Goal: Obtain resource: Download file/media

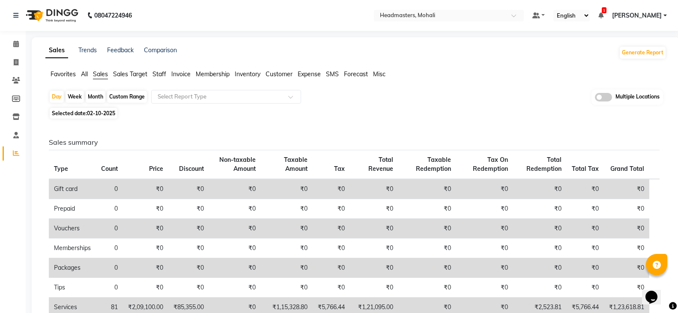
click at [106, 114] on span "02-10-2025" at bounding box center [101, 113] width 28 height 6
select select "10"
select select "2025"
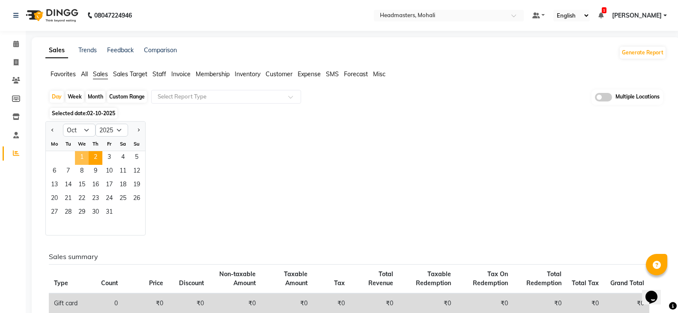
click at [82, 156] on span "1" at bounding box center [82, 158] width 14 height 14
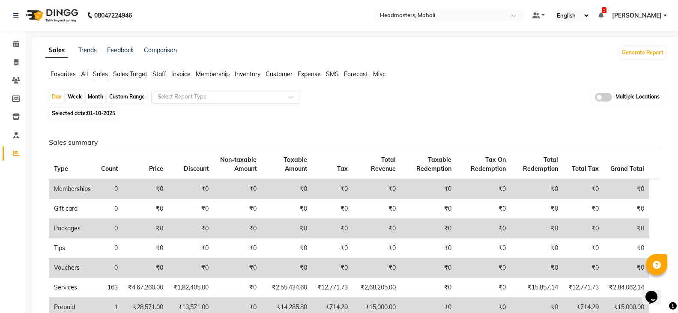
click at [59, 74] on span "Favorites" at bounding box center [63, 74] width 25 height 8
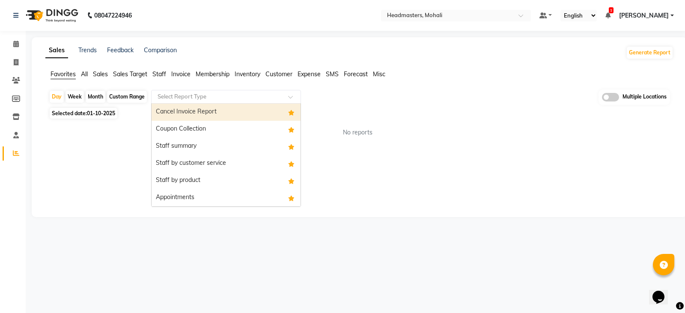
click at [192, 98] on input "text" at bounding box center [217, 96] width 123 height 9
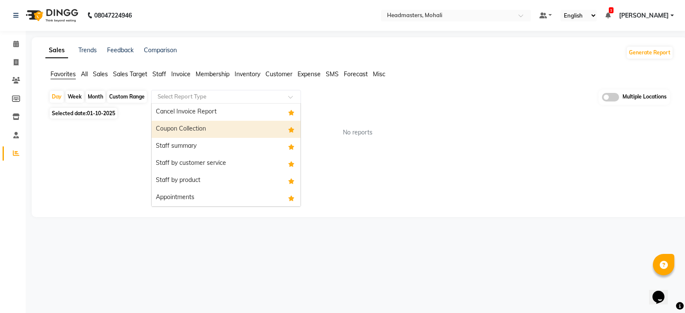
click at [194, 124] on div "Coupon Collection" at bounding box center [226, 129] width 149 height 17
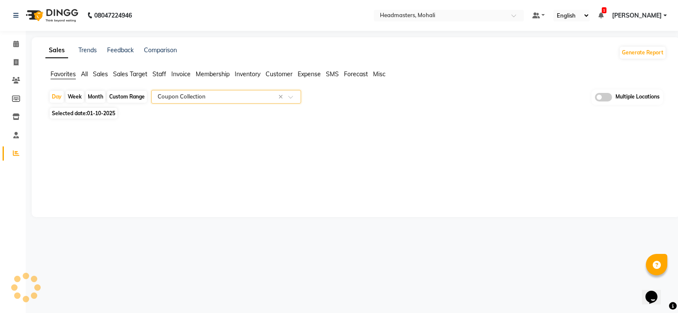
select select "full_report"
select select "csv"
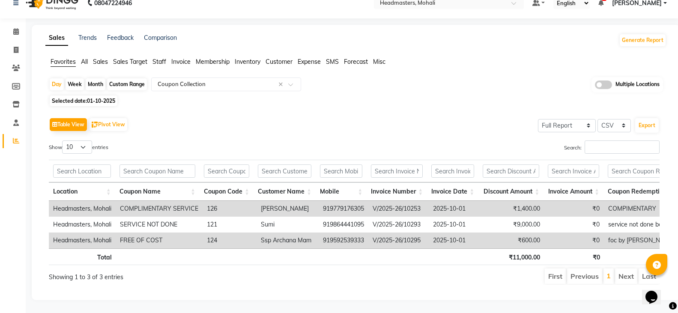
click at [102, 98] on span "01-10-2025" at bounding box center [101, 101] width 28 height 6
select select "10"
select select "2025"
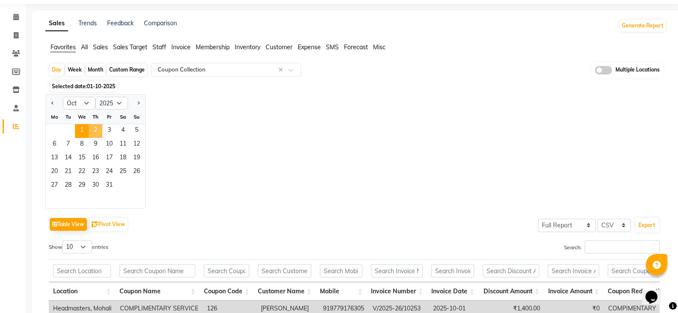
click at [100, 130] on span "2" at bounding box center [96, 131] width 14 height 14
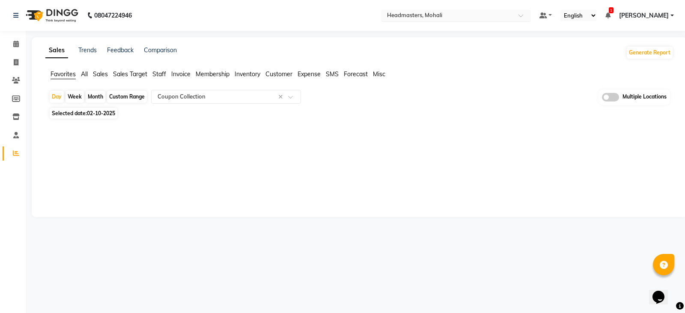
click at [509, 12] on input "text" at bounding box center [447, 16] width 124 height 9
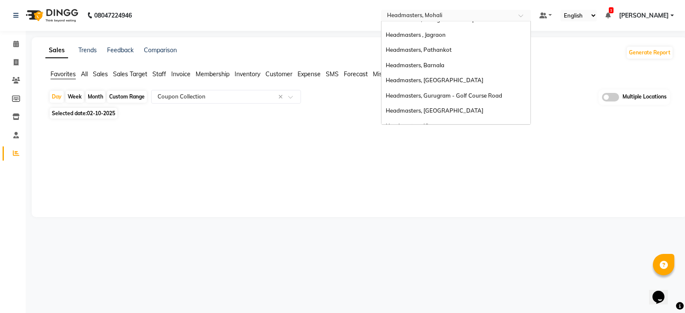
scroll to position [92, 0]
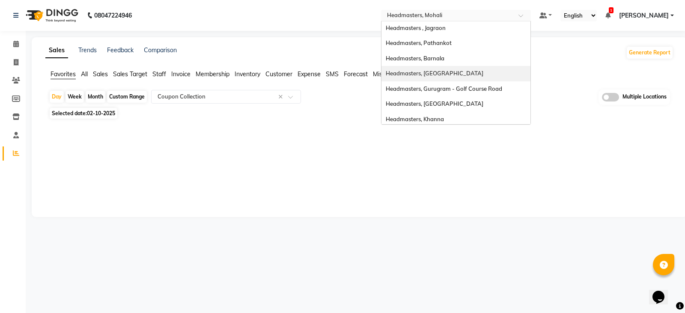
click at [495, 78] on div "Headmasters, [GEOGRAPHIC_DATA]" at bounding box center [455, 73] width 149 height 15
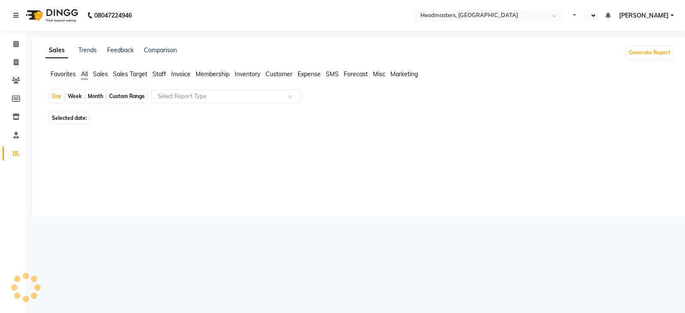
select select "en"
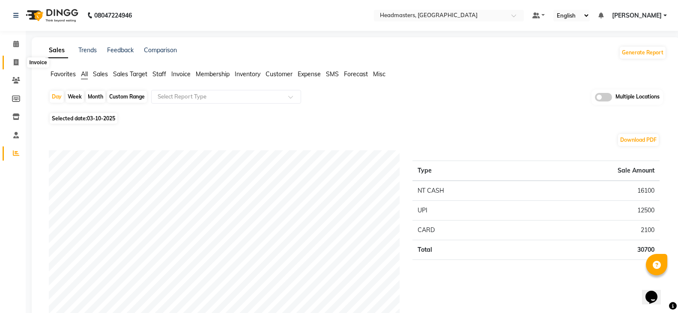
click at [21, 63] on span at bounding box center [16, 63] width 15 height 10
select select "7130"
select select "service"
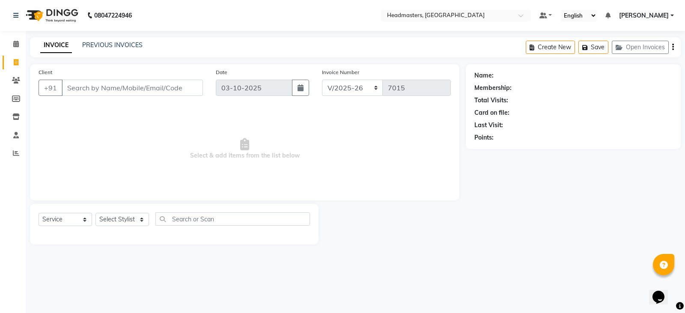
click at [120, 39] on div "INVOICE PREVIOUS INVOICES Create New Save Open Invoices" at bounding box center [355, 47] width 651 height 20
click at [127, 44] on link "PREVIOUS INVOICES" at bounding box center [112, 45] width 60 height 8
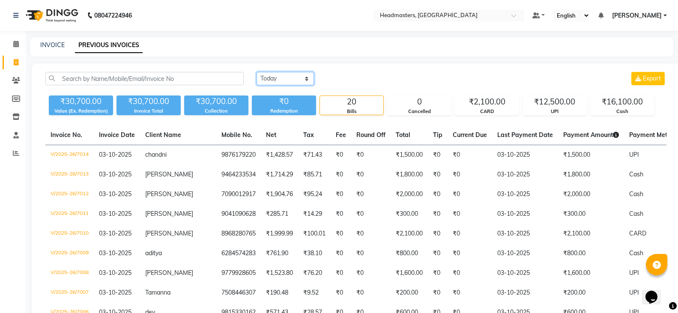
click at [297, 78] on select "Today Yesterday Custom Range" at bounding box center [284, 78] width 57 height 13
click at [256, 72] on select "Today Yesterday Custom Range" at bounding box center [284, 78] width 57 height 13
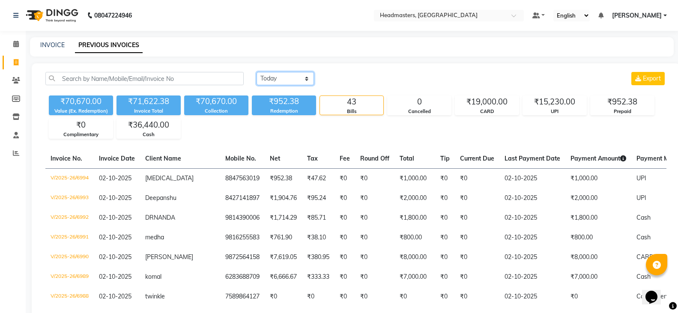
drag, startPoint x: 295, startPoint y: 76, endPoint x: 295, endPoint y: 83, distance: 7.3
click at [295, 76] on select "Today Yesterday Custom Range" at bounding box center [284, 78] width 57 height 13
select select "range"
click at [256, 72] on select "Today Yesterday Custom Range" at bounding box center [284, 78] width 57 height 13
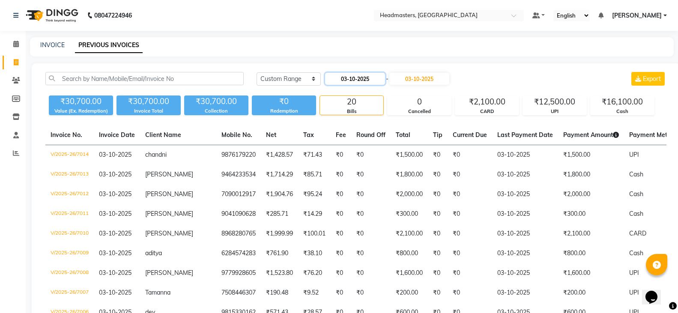
click at [360, 79] on input "03-10-2025" at bounding box center [355, 79] width 60 height 12
select select "10"
select select "2025"
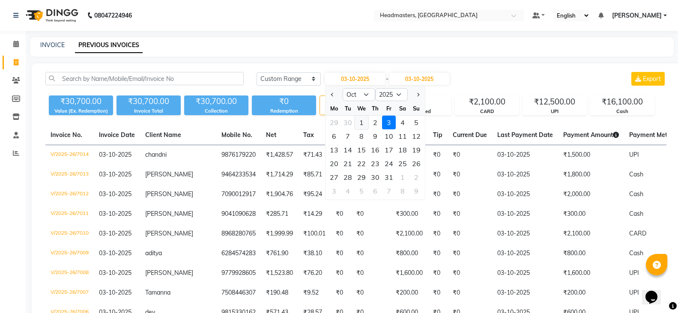
click at [364, 123] on div "1" at bounding box center [361, 123] width 14 height 14
type input "01-10-2025"
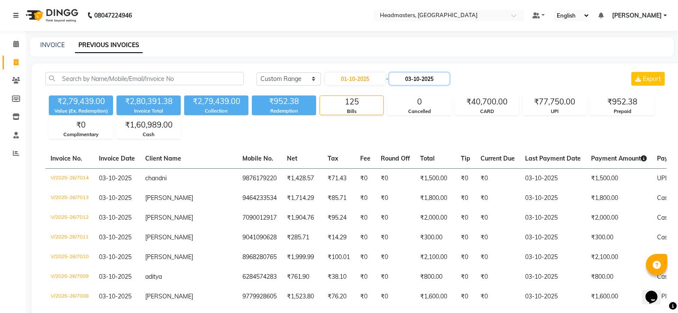
click at [435, 79] on input "03-10-2025" at bounding box center [419, 79] width 60 height 12
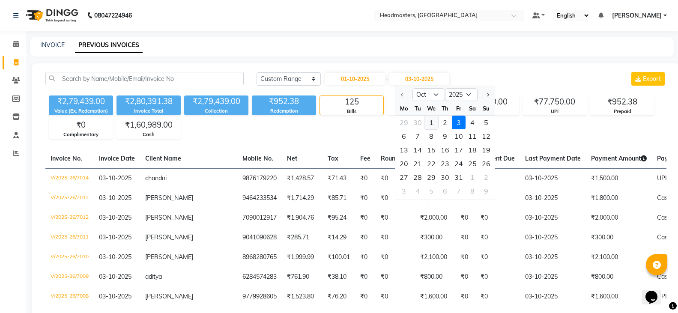
click at [436, 123] on div "1" at bounding box center [431, 123] width 14 height 14
type input "01-10-2025"
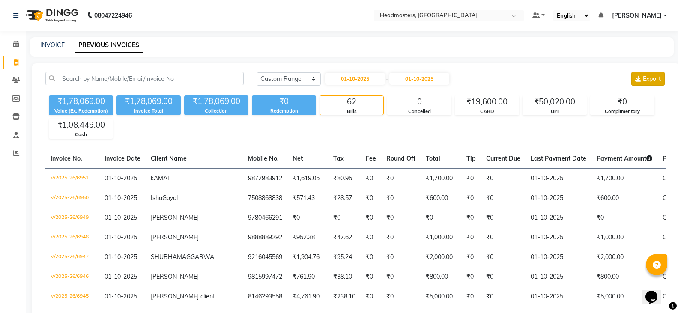
click at [649, 81] on span "Export" at bounding box center [652, 79] width 18 height 8
click at [482, 13] on input "text" at bounding box center [440, 16] width 124 height 9
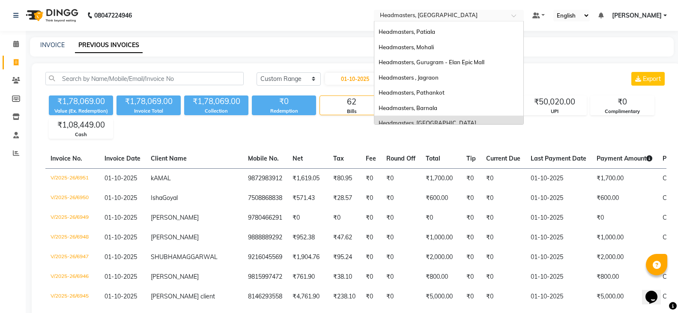
scroll to position [40, 0]
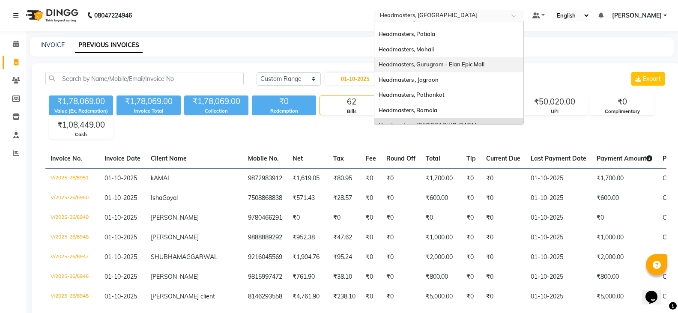
click at [510, 59] on div "Headmasters, Gurugram - Elan Epic Mall" at bounding box center [448, 64] width 149 height 15
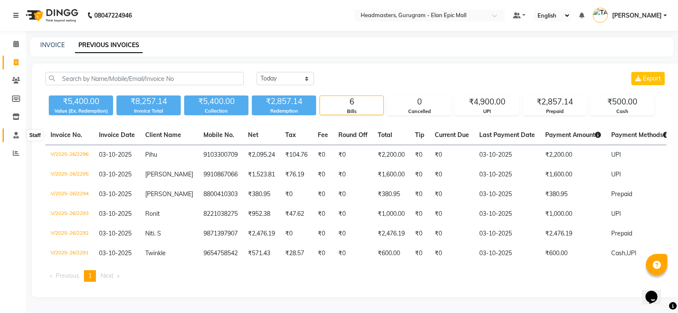
click at [13, 133] on icon at bounding box center [16, 135] width 6 height 6
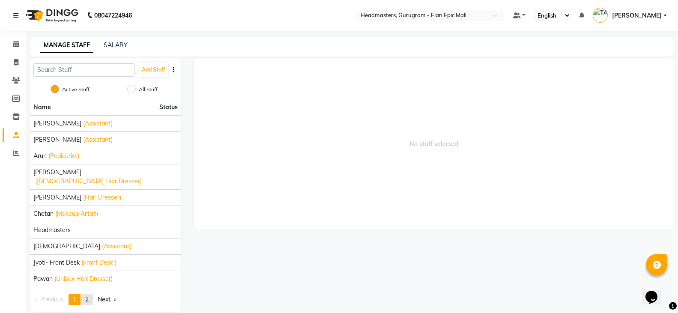
click at [89, 295] on span "2" at bounding box center [86, 299] width 3 height 8
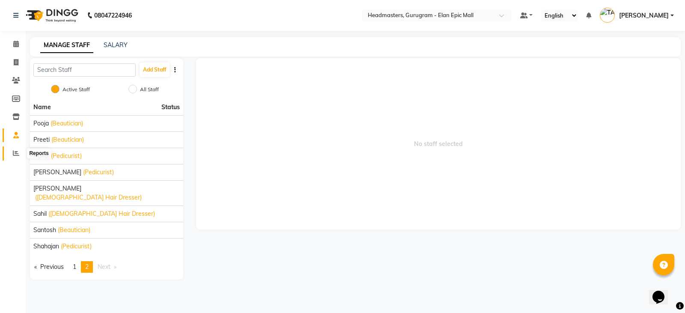
click at [18, 155] on icon at bounding box center [16, 153] width 6 height 6
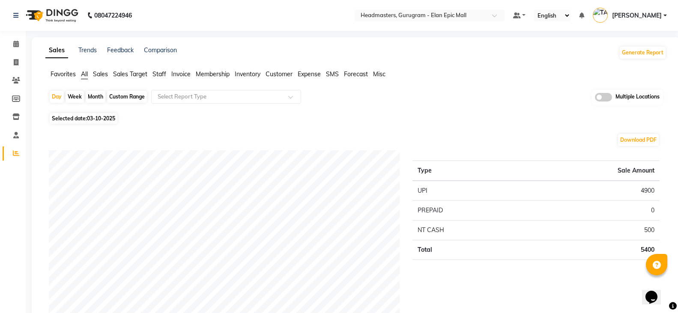
click at [63, 75] on span "Favorites" at bounding box center [63, 74] width 25 height 8
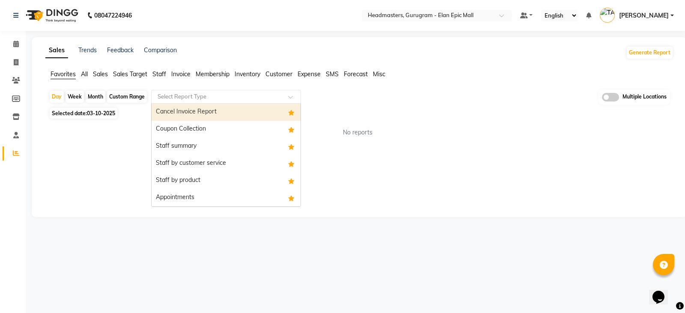
click at [231, 101] on div "Select Report Type" at bounding box center [226, 97] width 150 height 14
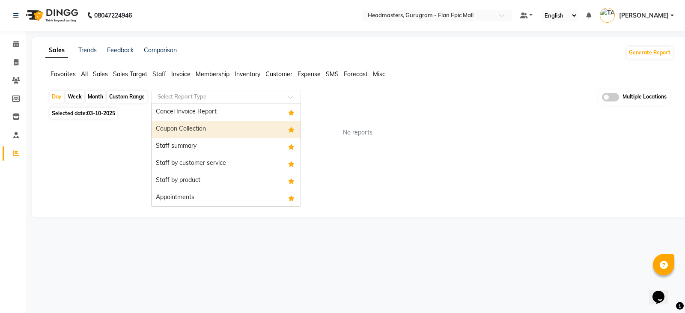
click at [223, 141] on div "Staff summary" at bounding box center [226, 146] width 149 height 17
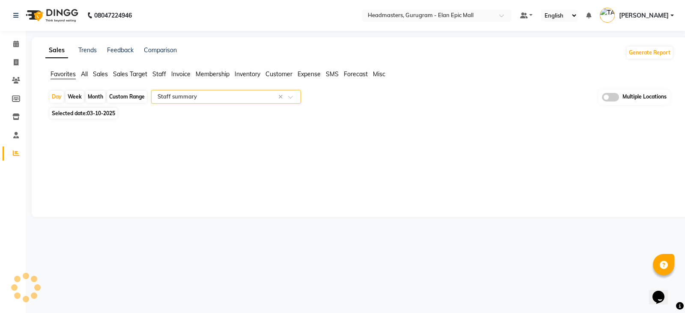
select select "full_report"
select select "csv"
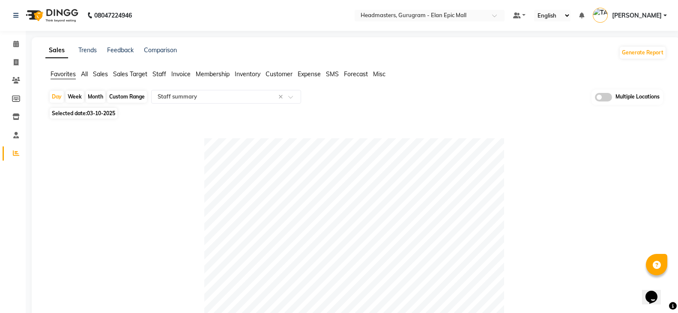
click at [101, 113] on span "03-10-2025" at bounding box center [101, 113] width 28 height 6
select select "10"
select select "2025"
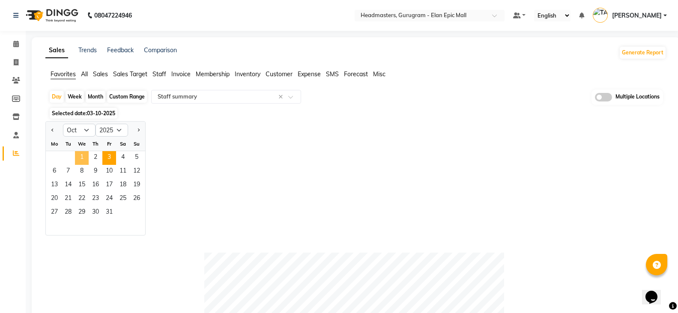
click at [84, 156] on span "1" at bounding box center [82, 158] width 14 height 14
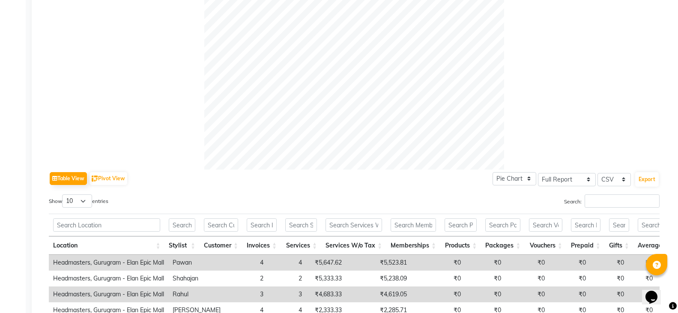
scroll to position [342, 0]
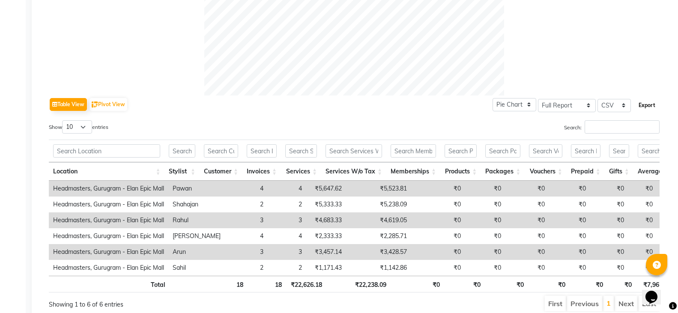
click at [648, 104] on button "Export" at bounding box center [647, 105] width 24 height 15
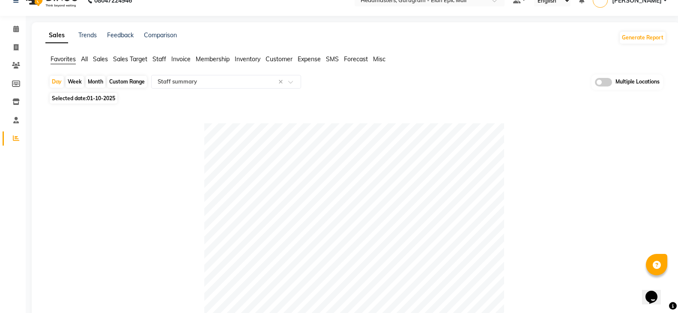
scroll to position [0, 0]
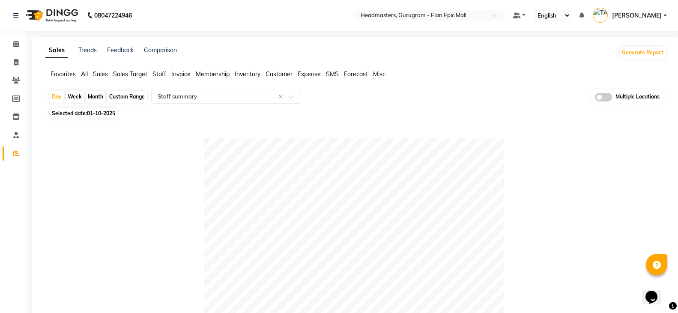
click at [91, 112] on span "01-10-2025" at bounding box center [101, 113] width 28 height 6
select select "10"
select select "2025"
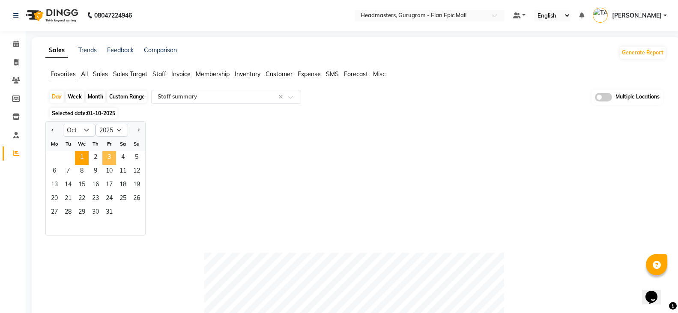
click at [102, 158] on span "3" at bounding box center [109, 158] width 14 height 14
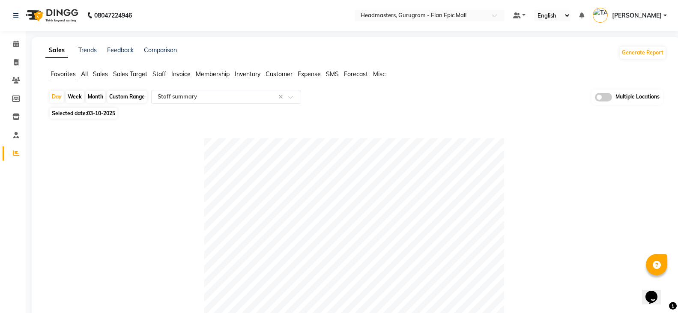
click at [104, 114] on span "03-10-2025" at bounding box center [101, 113] width 28 height 6
select select "10"
select select "2025"
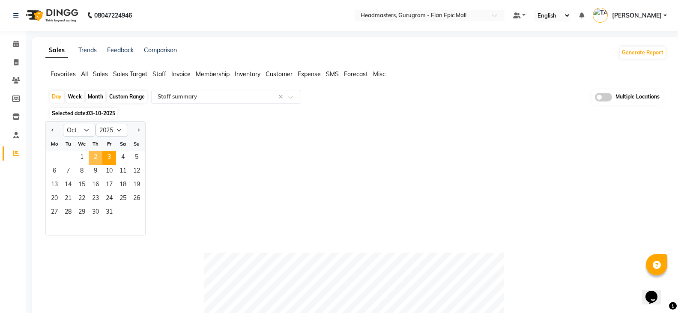
click at [96, 156] on span "2" at bounding box center [96, 158] width 14 height 14
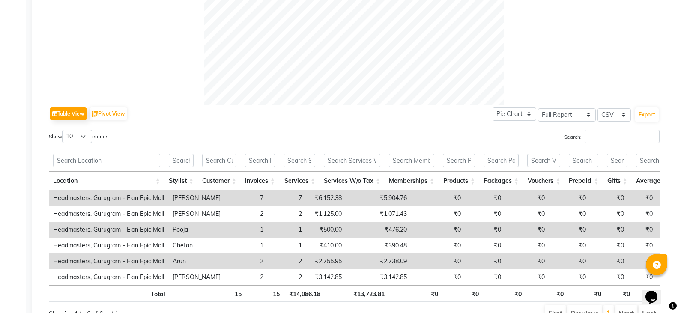
scroll to position [342, 0]
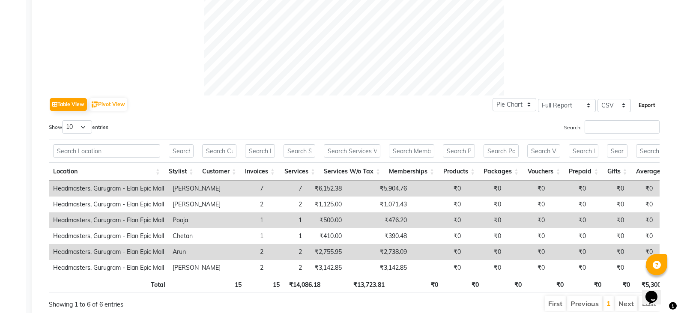
click at [647, 99] on button "Export" at bounding box center [647, 105] width 24 height 15
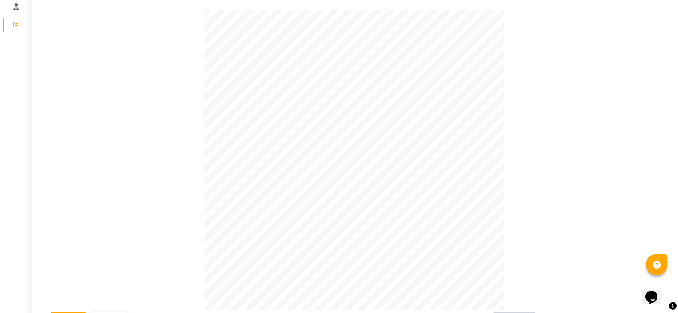
scroll to position [0, 0]
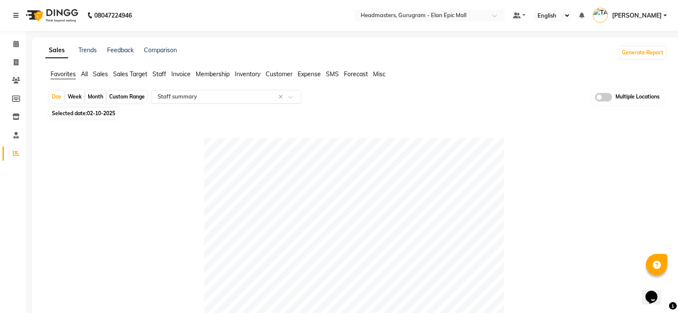
click at [244, 98] on input "text" at bounding box center [217, 96] width 123 height 9
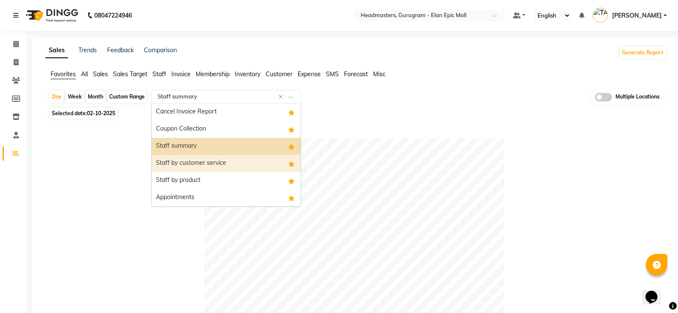
click at [226, 161] on div "Staff by customer service" at bounding box center [226, 163] width 149 height 17
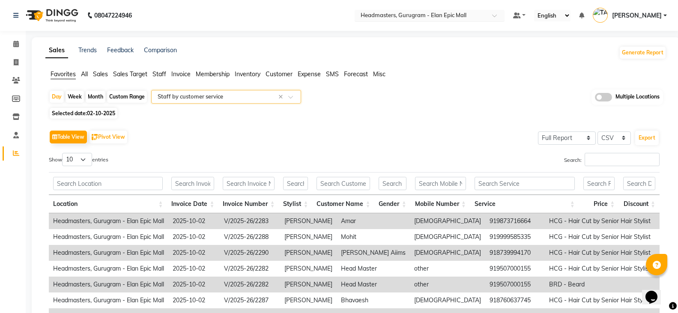
click at [444, 19] on input "text" at bounding box center [421, 16] width 124 height 9
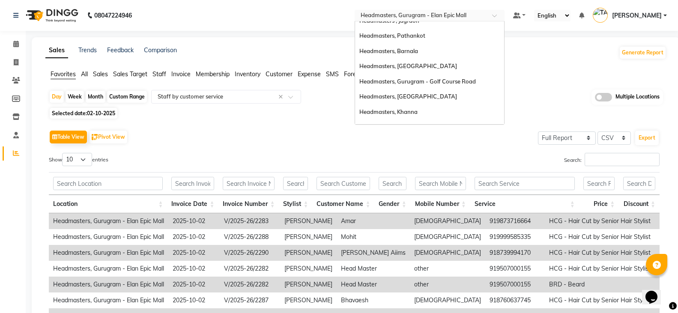
scroll to position [128, 0]
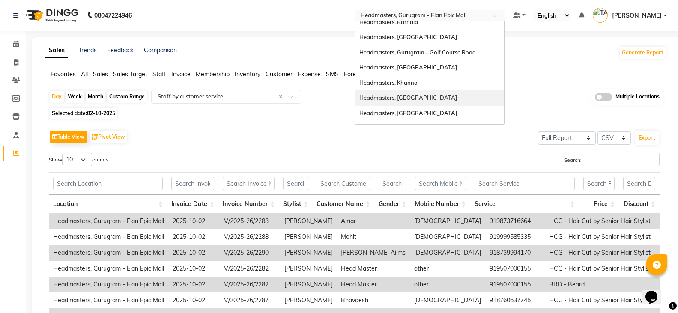
click at [458, 96] on div "Headmasters, [GEOGRAPHIC_DATA]" at bounding box center [429, 97] width 149 height 15
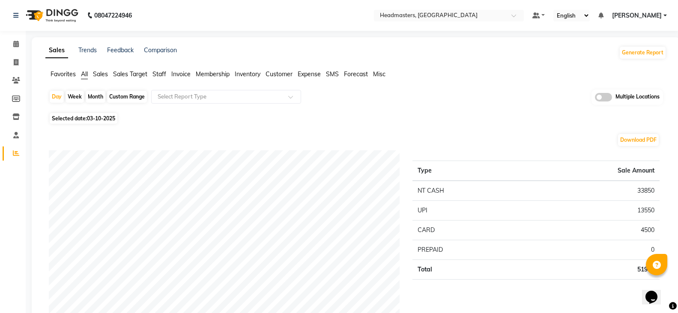
click at [60, 74] on span "Favorites" at bounding box center [63, 74] width 25 height 8
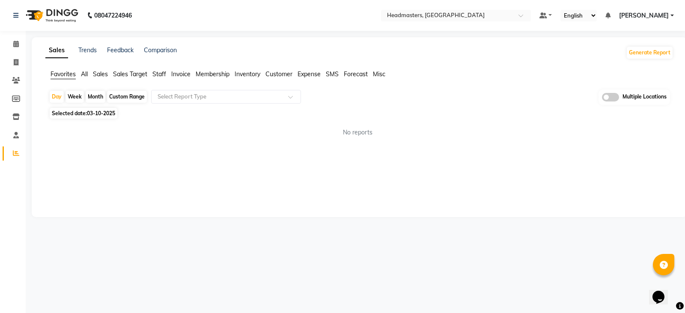
click at [107, 114] on span "03-10-2025" at bounding box center [101, 113] width 28 height 6
select select "10"
select select "2025"
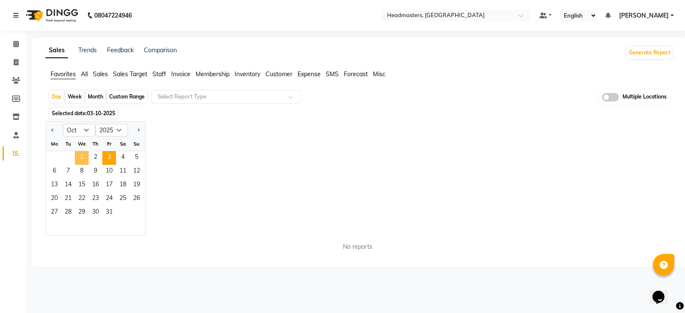
click at [87, 156] on span "1" at bounding box center [82, 158] width 14 height 14
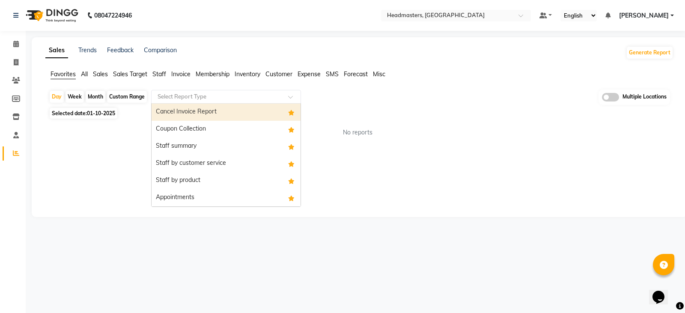
click at [202, 92] on input "text" at bounding box center [217, 96] width 123 height 9
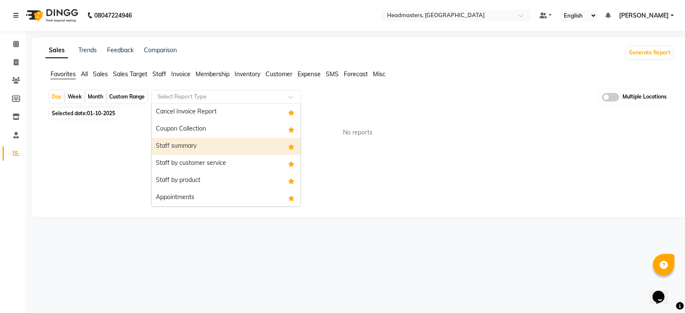
click at [207, 147] on div "Staff summary" at bounding box center [226, 146] width 149 height 17
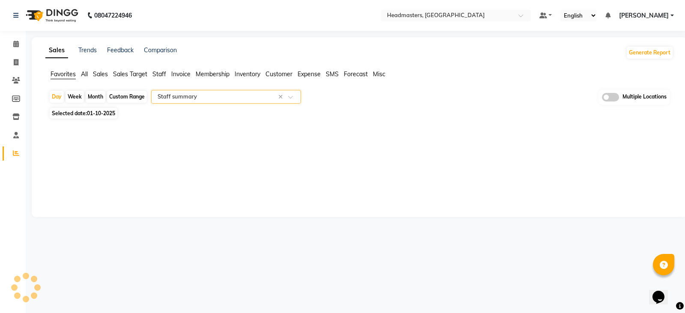
select select "full_report"
select select "csv"
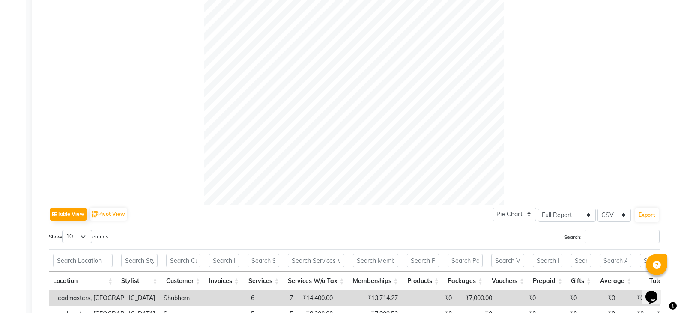
scroll to position [257, 0]
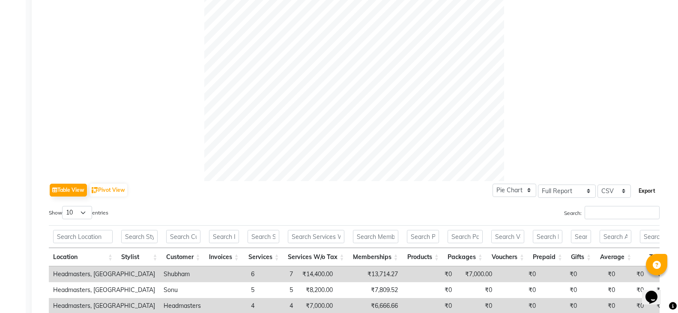
click at [641, 193] on button "Export" at bounding box center [647, 191] width 24 height 15
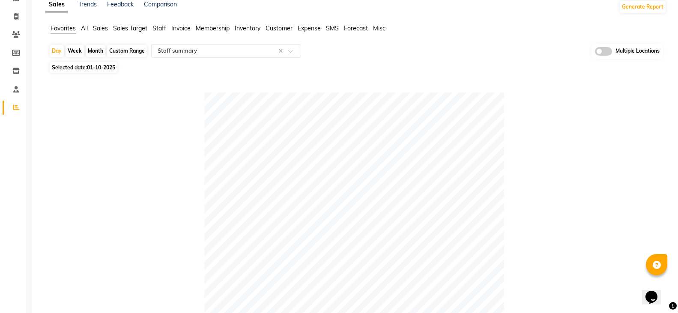
scroll to position [0, 0]
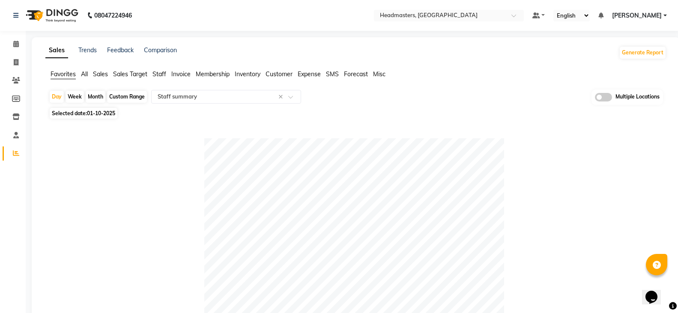
click at [92, 112] on span "01-10-2025" at bounding box center [101, 113] width 28 height 6
select select "10"
select select "2025"
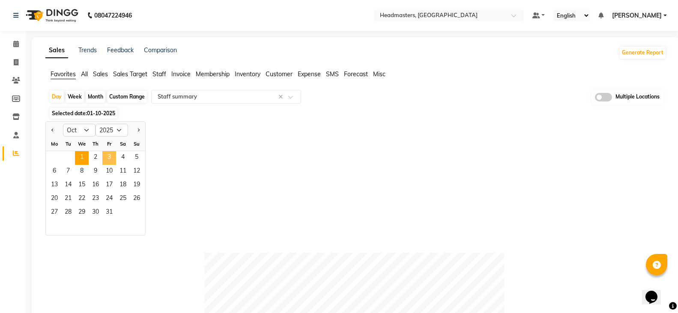
click at [103, 158] on span "3" at bounding box center [109, 158] width 14 height 14
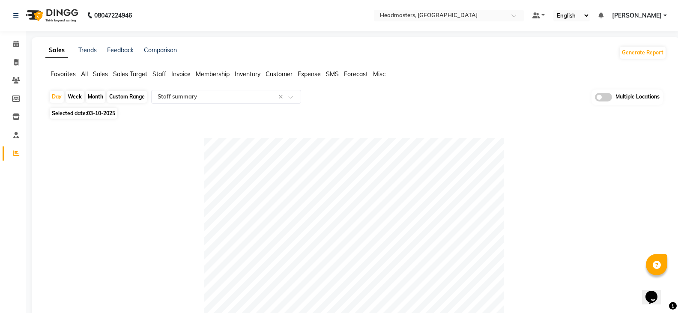
click at [101, 113] on span "03-10-2025" at bounding box center [101, 113] width 28 height 6
select select "10"
select select "2025"
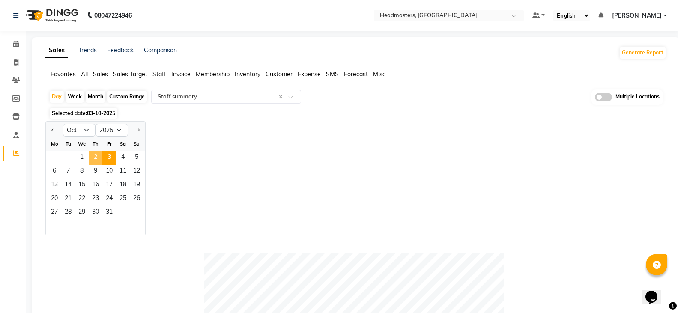
click at [98, 156] on span "2" at bounding box center [96, 158] width 14 height 14
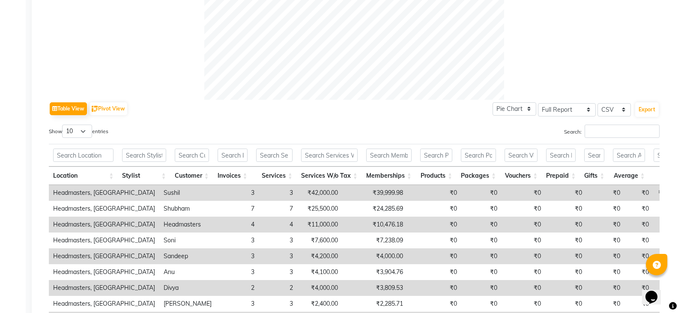
scroll to position [342, 0]
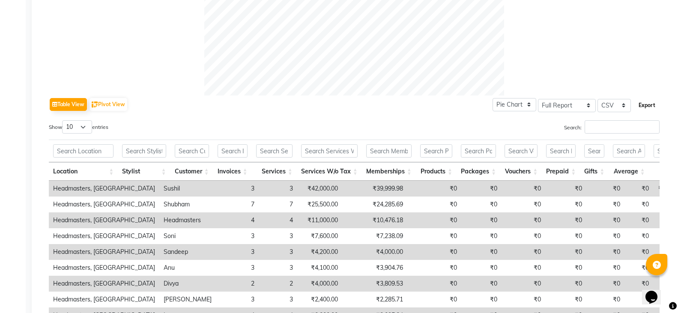
click at [647, 108] on button "Export" at bounding box center [647, 105] width 24 height 15
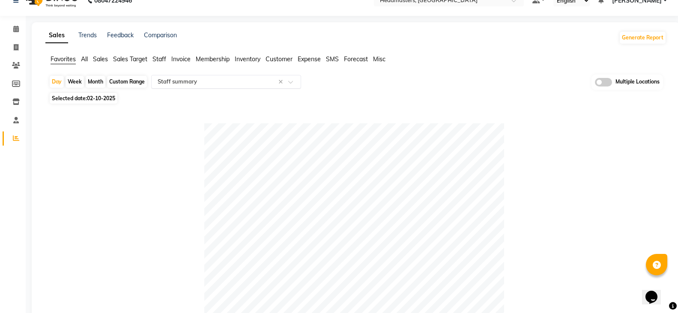
scroll to position [0, 0]
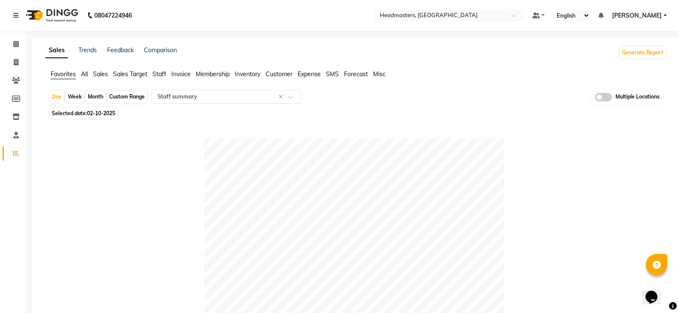
click at [209, 97] on input "text" at bounding box center [217, 96] width 123 height 9
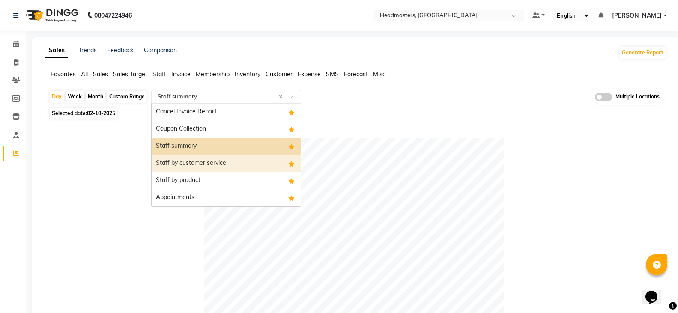
click at [208, 161] on div "Staff by customer service" at bounding box center [226, 163] width 149 height 17
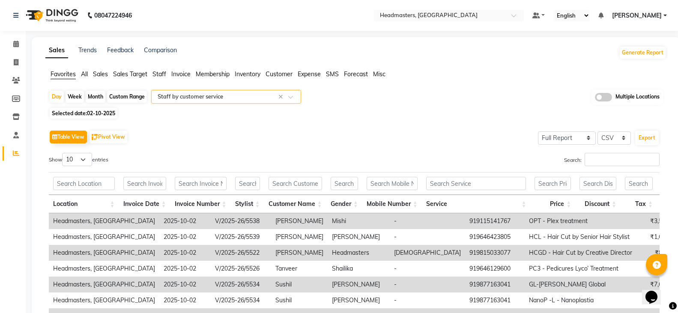
click at [132, 95] on div "Custom Range" at bounding box center [127, 97] width 40 height 12
select select "10"
select select "2025"
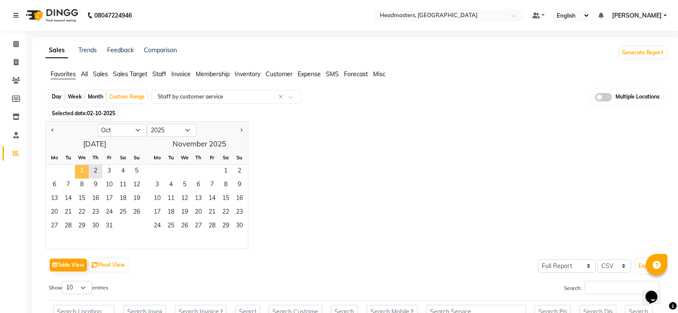
click at [81, 171] on span "1" at bounding box center [82, 172] width 14 height 14
click at [95, 171] on span "2" at bounding box center [96, 172] width 14 height 14
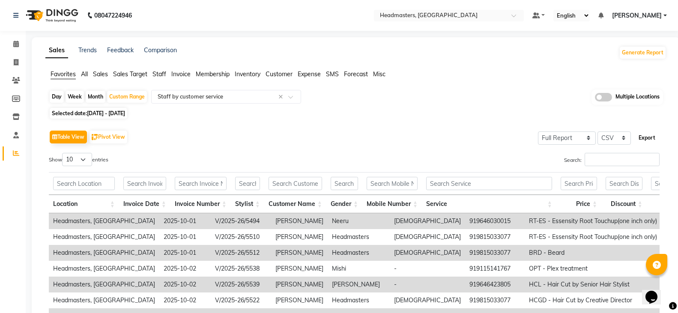
click at [642, 135] on button "Export" at bounding box center [647, 138] width 24 height 15
click at [449, 142] on div "Table View Pivot View Select Full Report Filtered Report Select CSV PDF Export" at bounding box center [354, 137] width 610 height 18
click at [156, 71] on span "Staff" at bounding box center [159, 74] width 14 height 8
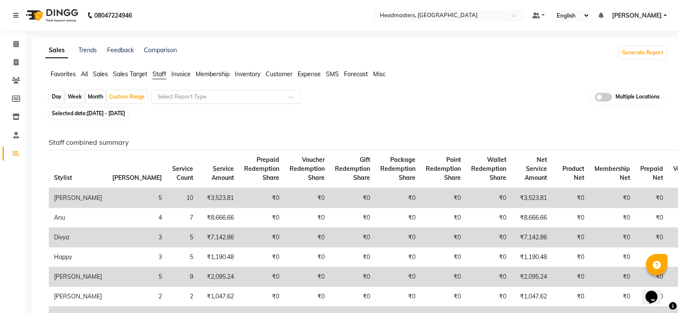
click at [192, 98] on input "text" at bounding box center [217, 96] width 123 height 9
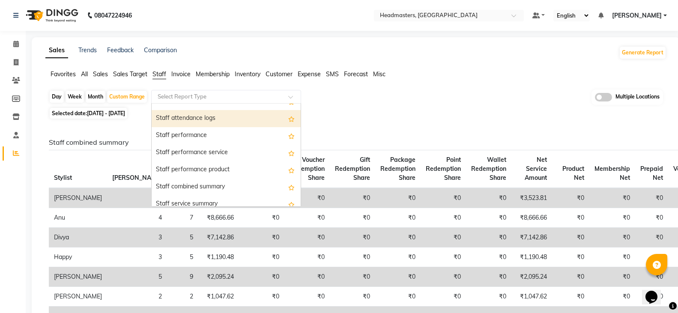
scroll to position [128, 0]
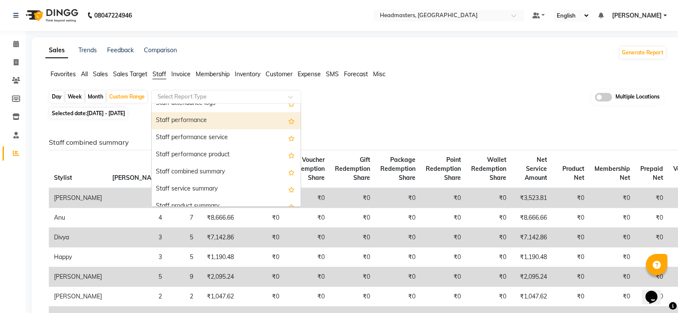
click at [197, 119] on div "Staff performance" at bounding box center [226, 120] width 149 height 17
select select "full_report"
select select "csv"
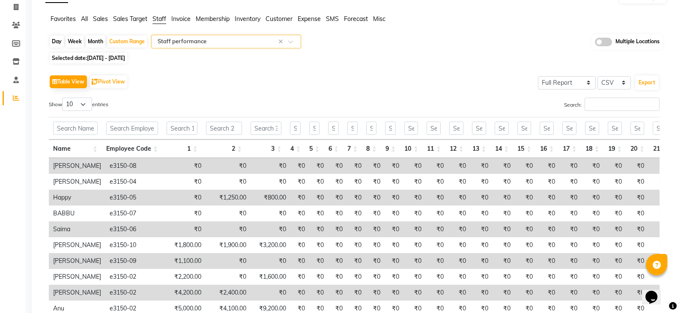
scroll to position [0, 0]
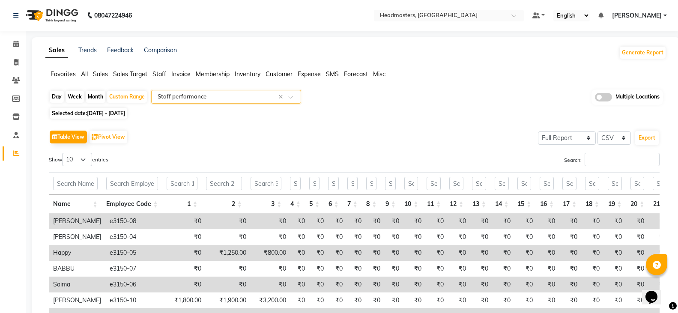
click at [291, 97] on span at bounding box center [293, 99] width 11 height 9
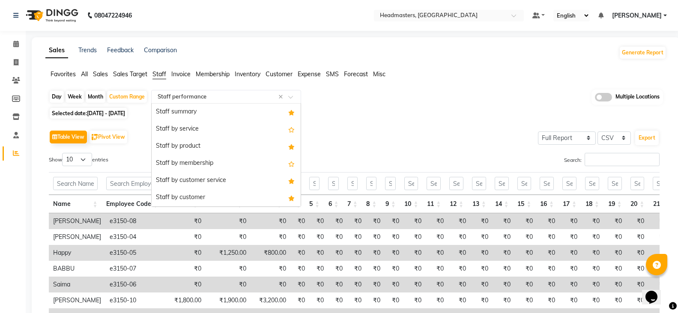
scroll to position [137, 0]
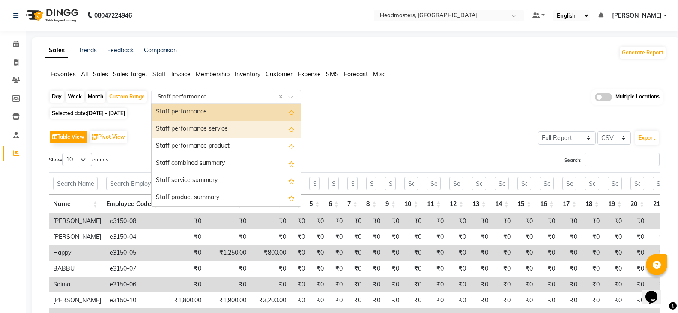
click at [229, 131] on div "Staff performance service" at bounding box center [226, 129] width 149 height 17
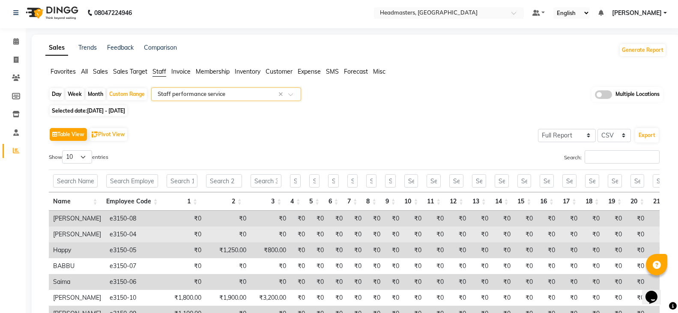
scroll to position [0, 0]
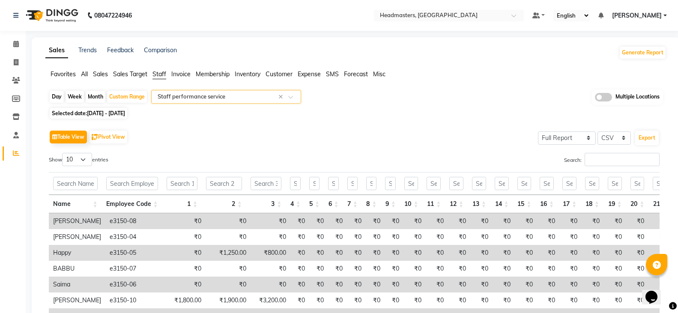
click at [290, 97] on span at bounding box center [293, 99] width 11 height 9
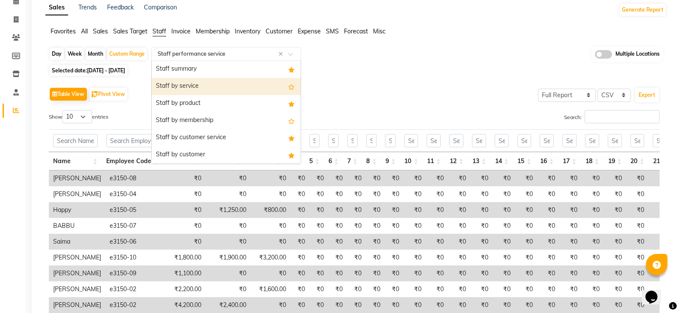
click at [211, 83] on div "Staff by service" at bounding box center [226, 86] width 149 height 17
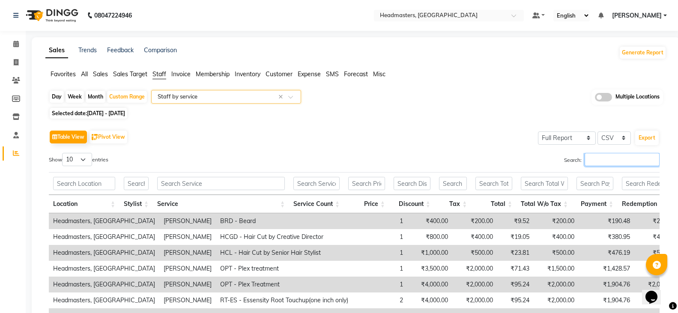
click at [598, 164] on input "Search:" at bounding box center [621, 159] width 75 height 13
type input "v"
type input "m"
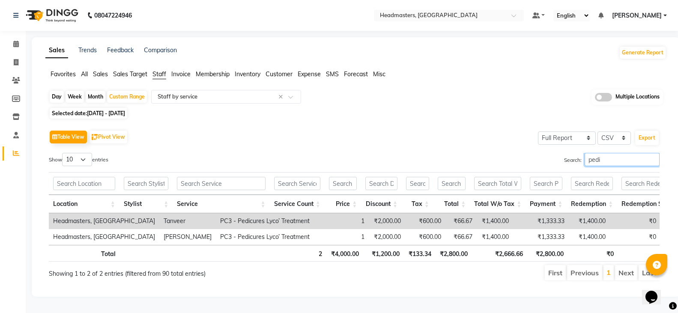
scroll to position [11, 0]
type input "p"
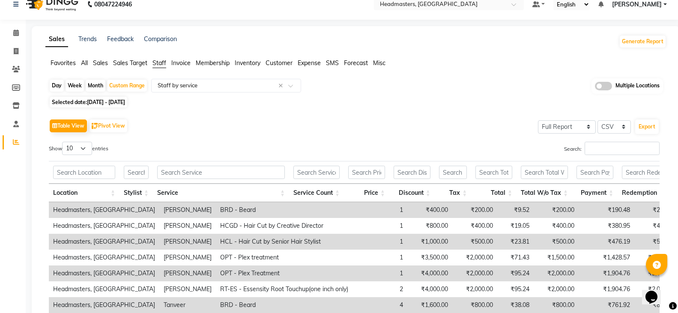
click at [121, 101] on span "01-10-2025 - 02-10-2025" at bounding box center [106, 102] width 38 height 6
select select "10"
select select "2025"
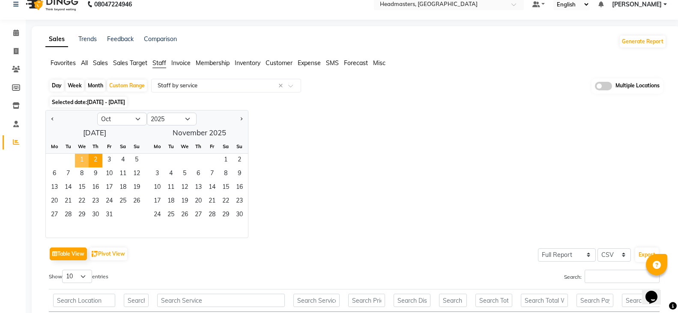
click at [78, 162] on span "1" at bounding box center [82, 161] width 14 height 14
click at [58, 85] on div "Day" at bounding box center [57, 86] width 14 height 12
select select "10"
select select "2025"
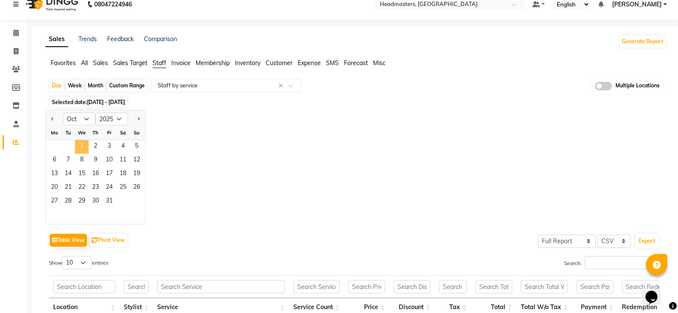
click at [84, 149] on span "1" at bounding box center [82, 147] width 14 height 14
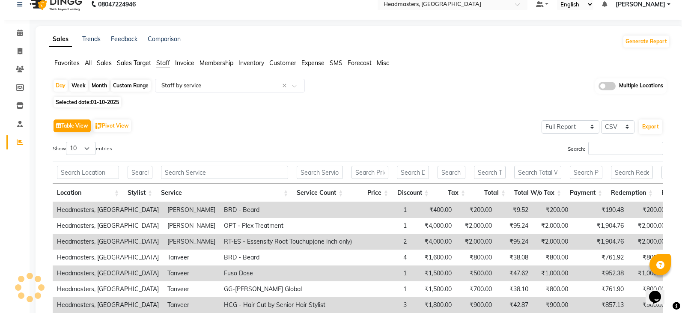
scroll to position [0, 0]
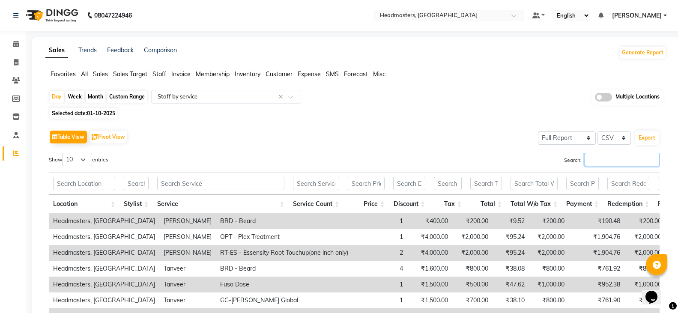
click at [601, 161] on input "Search:" at bounding box center [621, 159] width 75 height 13
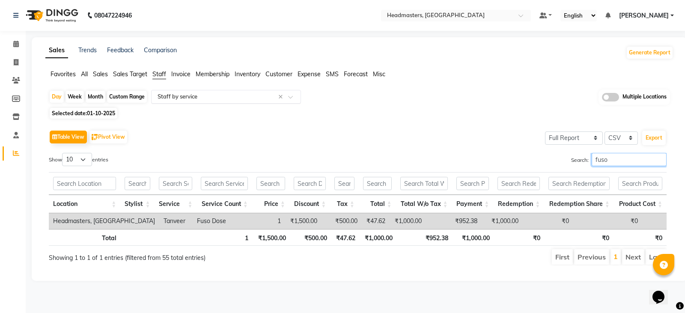
type input "fuso"
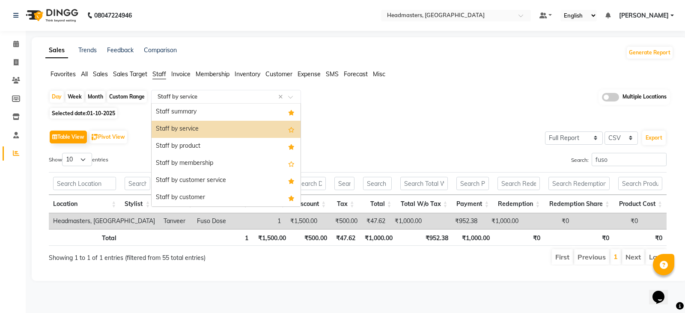
click at [209, 98] on input "text" at bounding box center [217, 96] width 123 height 9
click at [213, 178] on div "Staff by customer service" at bounding box center [226, 180] width 149 height 17
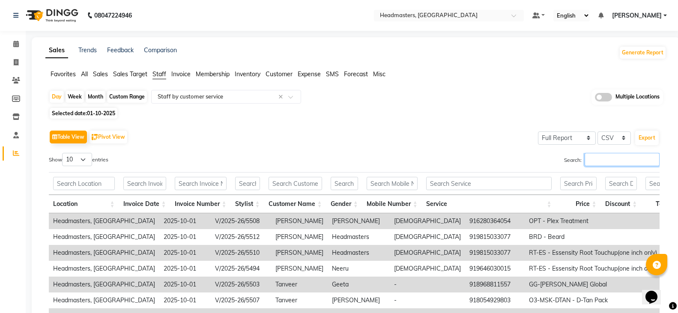
click at [610, 158] on input "Search:" at bounding box center [621, 159] width 75 height 13
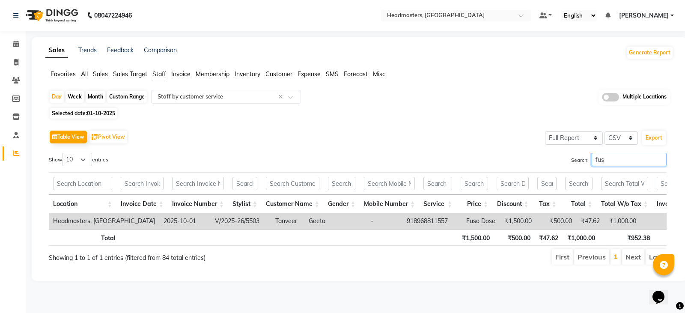
type input "fus"
drag, startPoint x: 409, startPoint y: 217, endPoint x: 364, endPoint y: 223, distance: 45.3
click at [402, 223] on td "918968811557" at bounding box center [432, 221] width 60 height 16
copy td "918968811557"
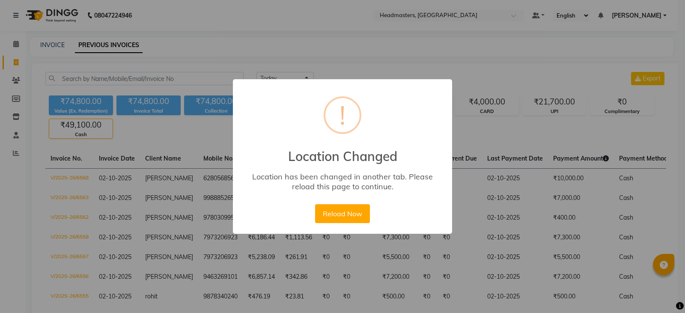
select select "[DATE]"
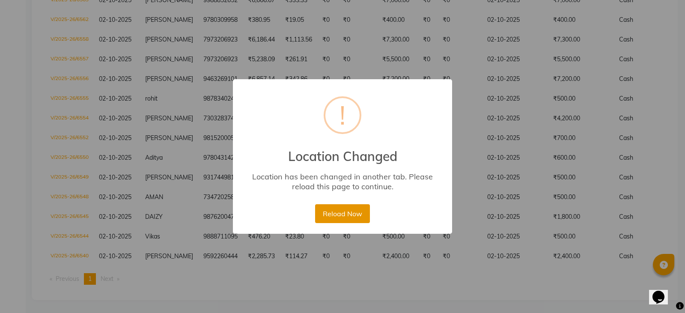
click at [336, 208] on button "Reload Now" at bounding box center [342, 213] width 54 height 19
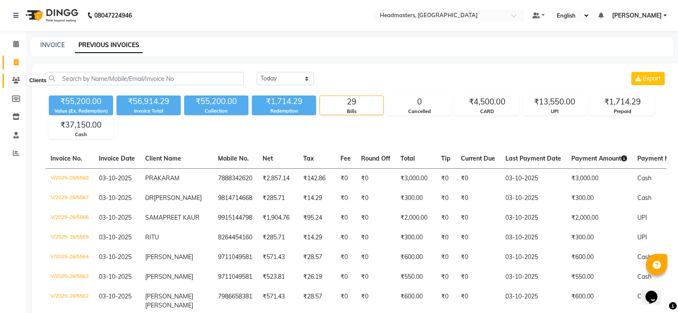
click at [16, 76] on span at bounding box center [16, 81] width 15 height 10
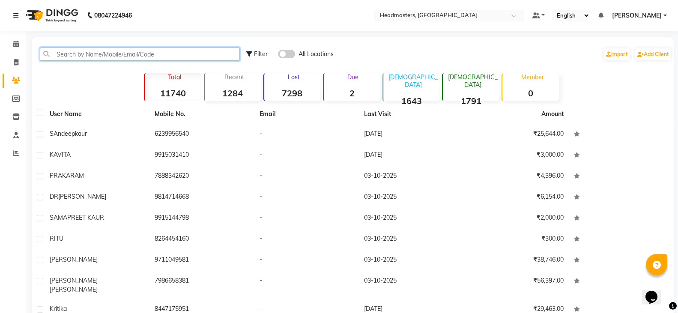
click at [76, 54] on input "text" at bounding box center [140, 54] width 200 height 13
paste input "918968811557"
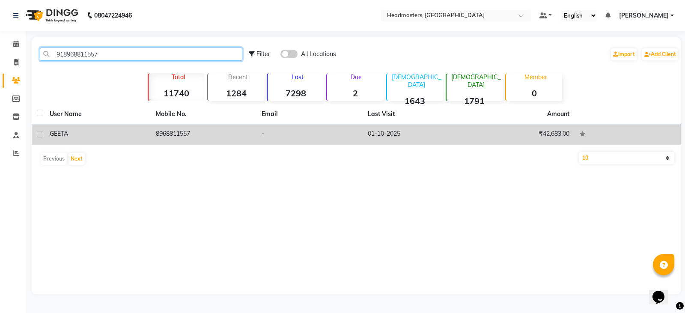
type input "918968811557"
click at [101, 137] on div "GEETA" at bounding box center [98, 133] width 96 height 9
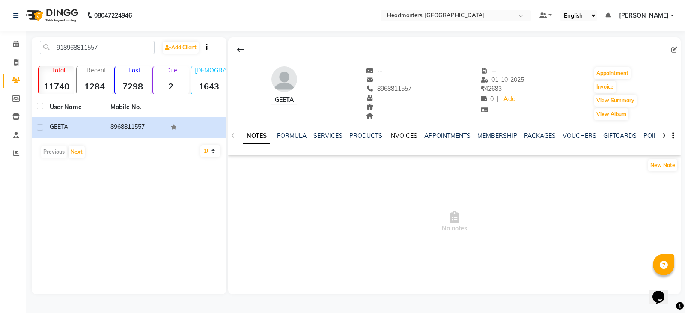
click at [413, 134] on link "INVOICES" at bounding box center [403, 136] width 28 height 8
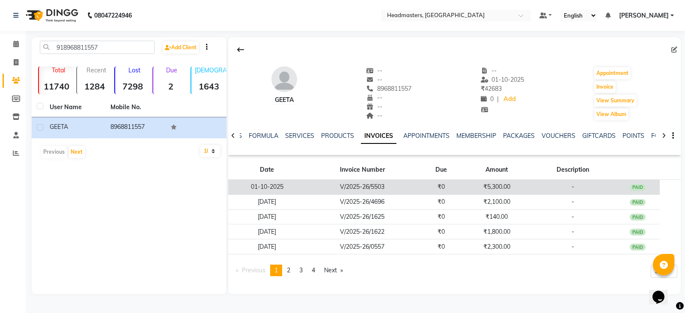
click at [499, 191] on td "₹5,300.00" at bounding box center [496, 187] width 66 height 15
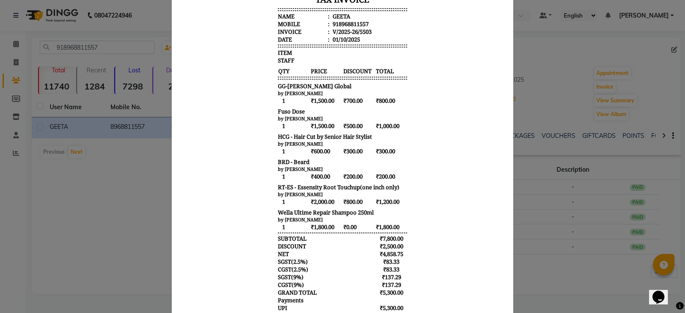
scroll to position [171, 0]
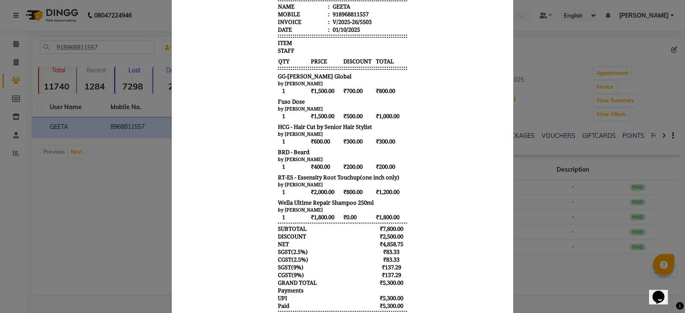
click at [125, 218] on ngb-modal-window "INVOICE View Invoice Close" at bounding box center [342, 156] width 685 height 313
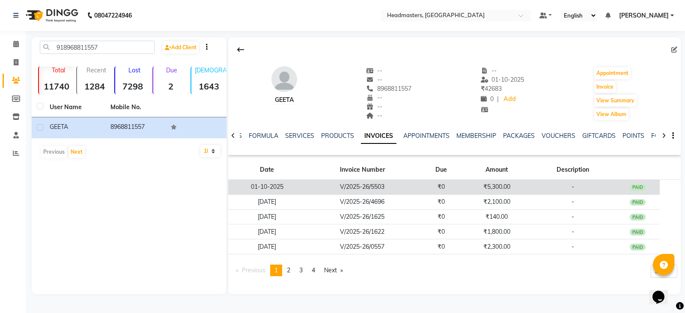
click at [324, 182] on td "V/2025-26/5503" at bounding box center [362, 187] width 113 height 15
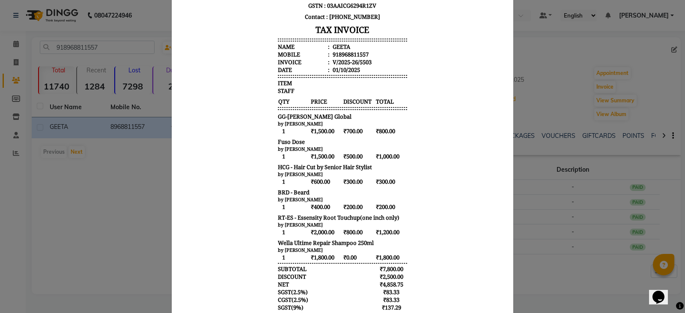
scroll to position [128, 0]
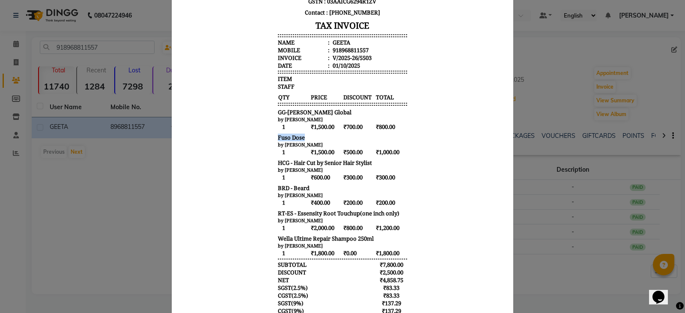
drag, startPoint x: 301, startPoint y: 128, endPoint x: 260, endPoint y: 130, distance: 41.1
click at [260, 130] on body "GILL'Z GROUP BEAUTY & WELLNESS (SANGRUR) PRIVATE LIMITED HEADMASTERS, CL TOWERS…" at bounding box center [342, 144] width 321 height 449
click at [141, 206] on ngb-modal-window "INVOICE View Invoice Close" at bounding box center [342, 156] width 685 height 313
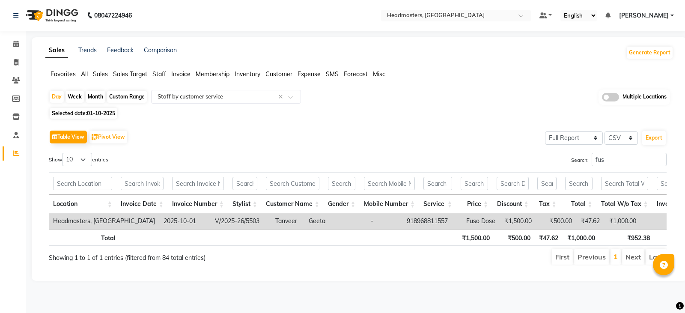
select select "full_report"
select select "csv"
click at [232, 94] on input "text" at bounding box center [217, 96] width 123 height 9
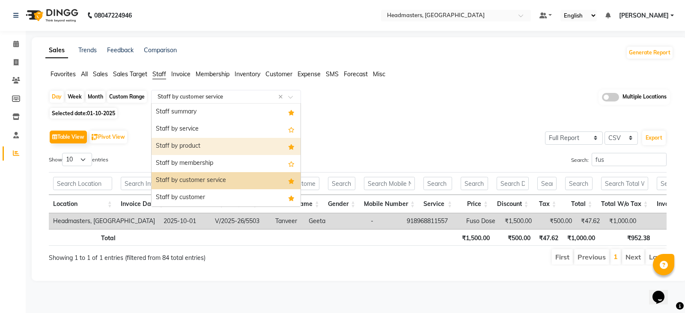
click at [222, 150] on div "Staff by product" at bounding box center [226, 146] width 149 height 17
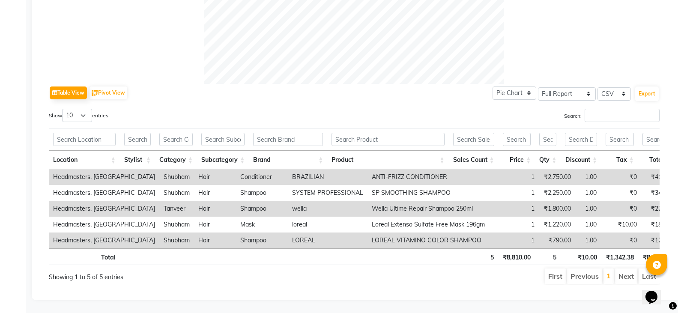
scroll to position [369, 0]
click at [149, 151] on th "Stylist" at bounding box center [137, 160] width 35 height 18
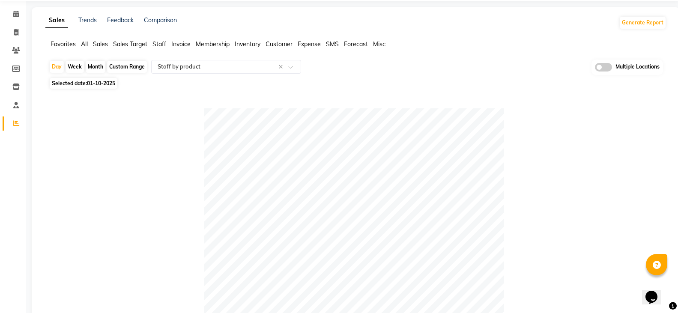
scroll to position [0, 0]
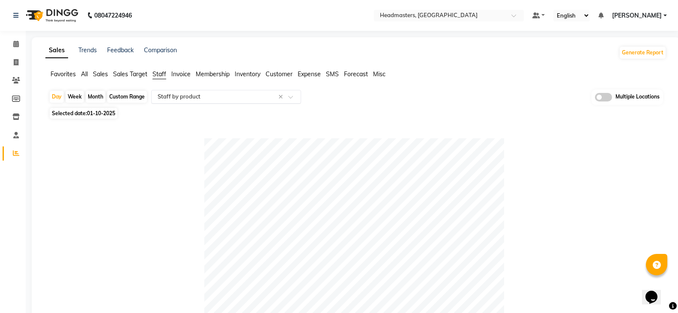
click at [206, 98] on input "text" at bounding box center [217, 96] width 123 height 9
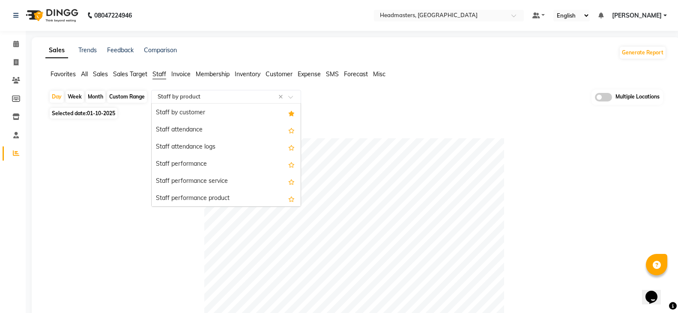
scroll to position [86, 0]
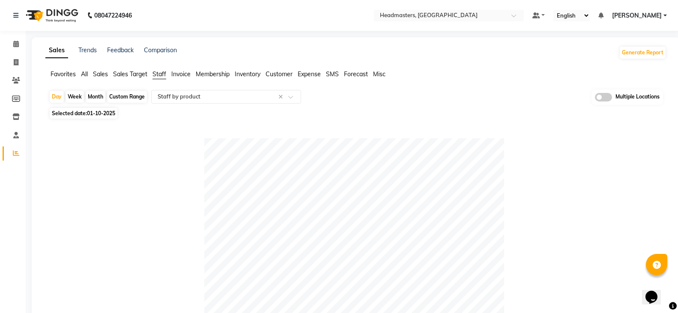
click at [73, 74] on span "Favorites" at bounding box center [63, 74] width 25 height 8
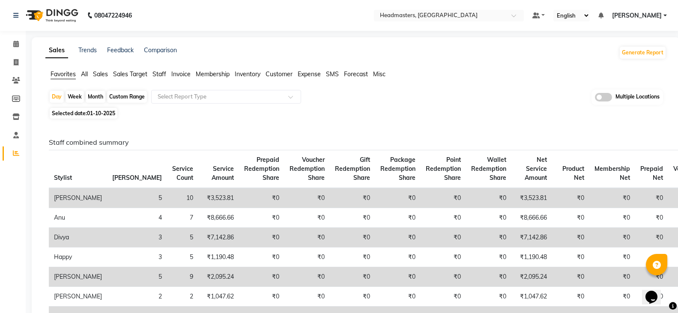
click at [209, 86] on div "Favorites All Sales Sales Target Staff Invoice Membership Inventory Customer Ex…" at bounding box center [356, 78] width 634 height 16
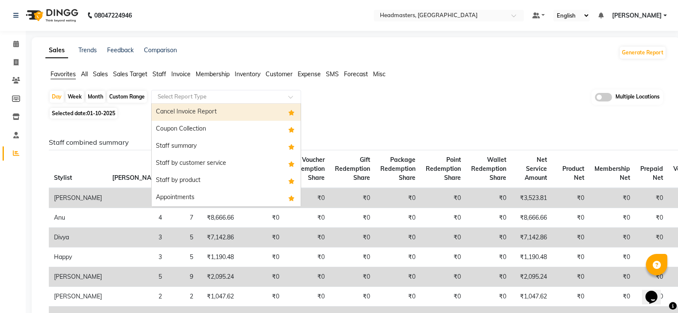
click at [211, 96] on input "text" at bounding box center [217, 96] width 123 height 9
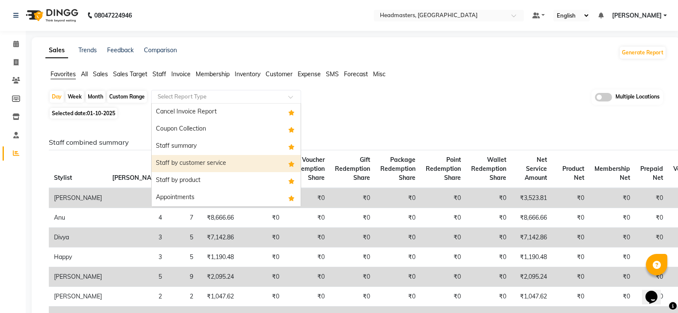
scroll to position [43, 0]
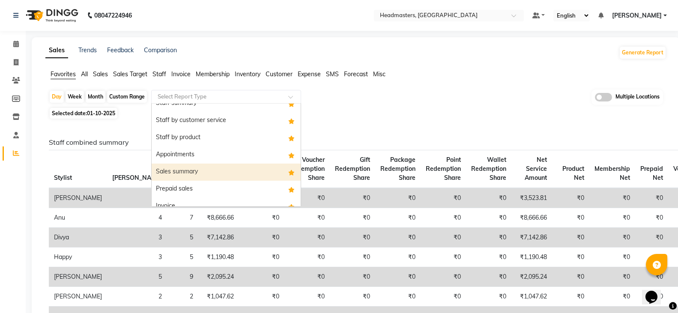
click at [219, 171] on div "Sales summary" at bounding box center [226, 172] width 149 height 17
select select "full_report"
select select "csv"
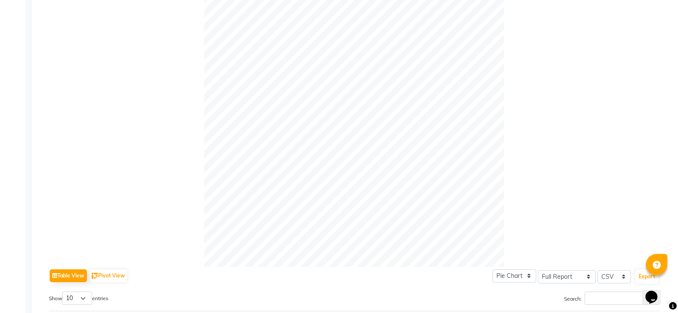
scroll to position [0, 0]
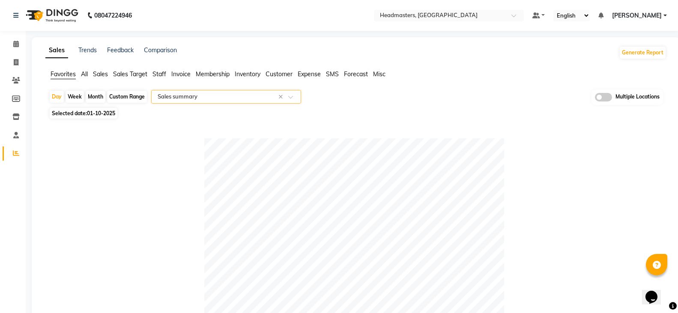
click at [102, 114] on span "01-10-2025" at bounding box center [101, 113] width 28 height 6
select select "10"
select select "2025"
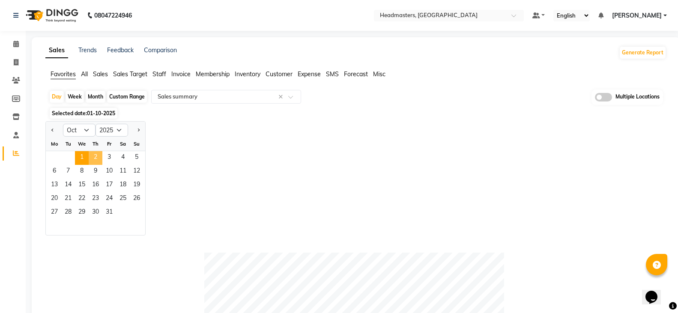
click at [94, 155] on span "2" at bounding box center [96, 158] width 14 height 14
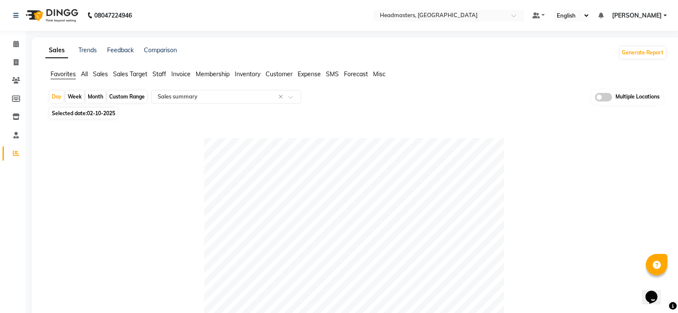
click at [97, 112] on span "02-10-2025" at bounding box center [101, 113] width 28 height 6
select select "10"
select select "2025"
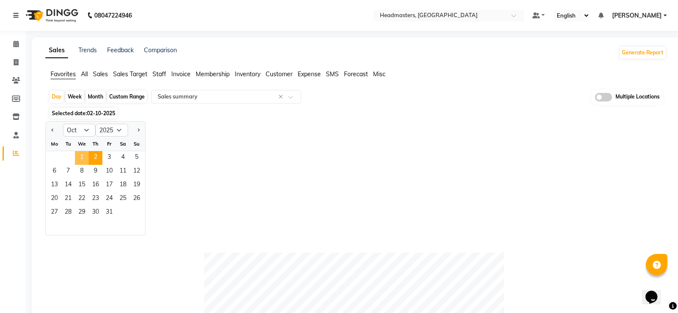
click at [83, 159] on span "1" at bounding box center [82, 158] width 14 height 14
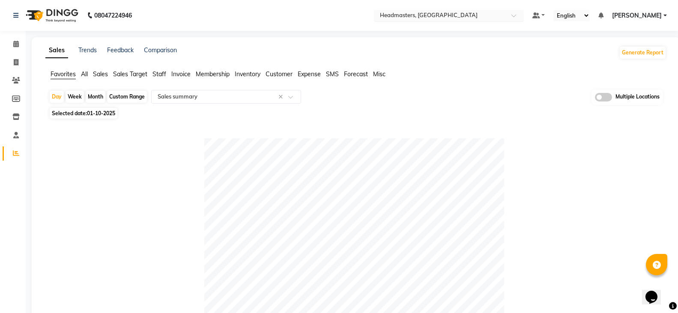
click at [479, 16] on input "text" at bounding box center [440, 16] width 124 height 9
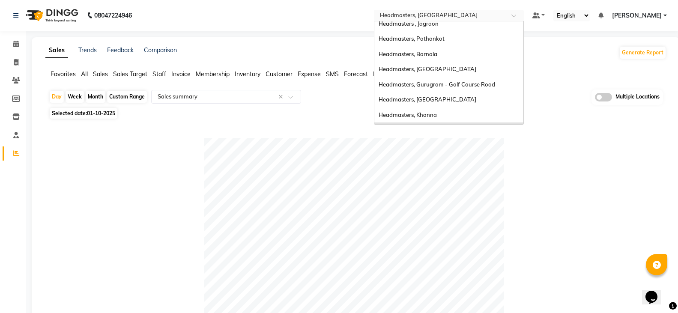
scroll to position [98, 0]
click at [478, 69] on div "Headmasters, [GEOGRAPHIC_DATA]" at bounding box center [448, 67] width 149 height 15
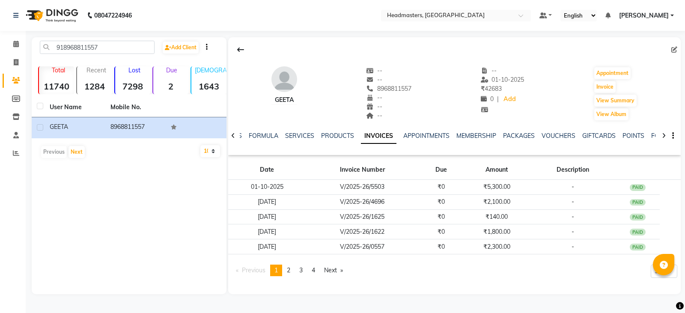
click at [0, 54] on app-home "08047224946 Select Location × Headmasters, Sangrur Default Panel My Panel Engli…" at bounding box center [342, 153] width 685 height 307
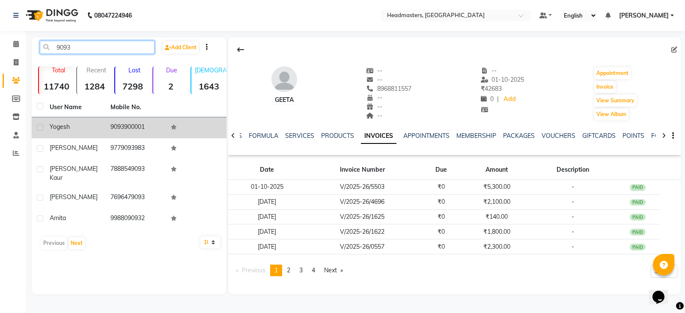
type input "9093"
click at [88, 120] on td "yogesh" at bounding box center [75, 127] width 61 height 21
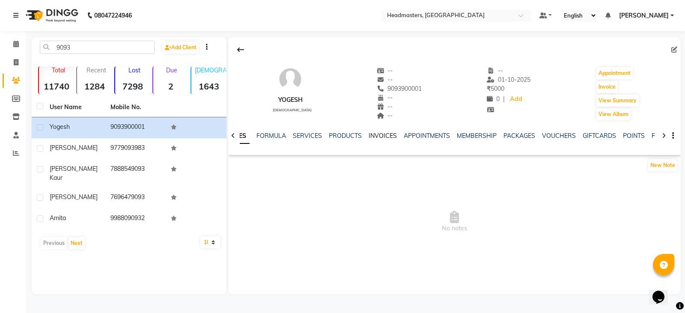
click at [381, 136] on link "INVOICES" at bounding box center [383, 136] width 28 height 8
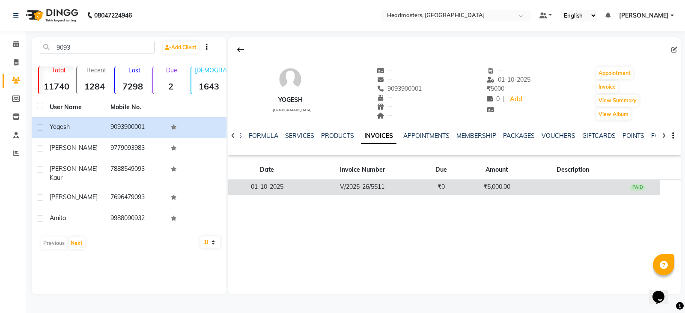
click at [418, 189] on td "V/2025-26/5511" at bounding box center [362, 187] width 113 height 15
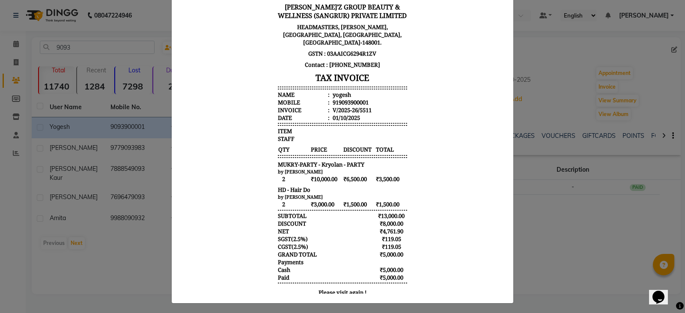
scroll to position [93, 0]
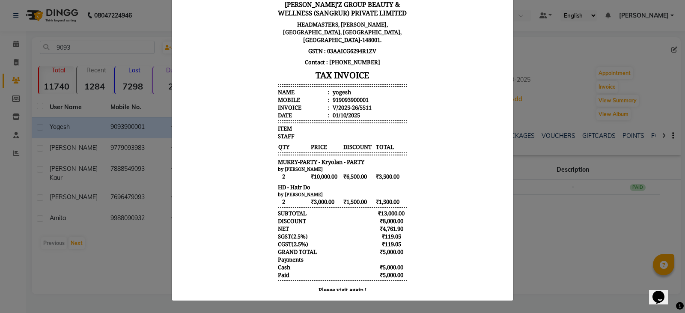
click at [74, 49] on ngb-modal-window "INVOICE View Invoice Close" at bounding box center [342, 156] width 685 height 313
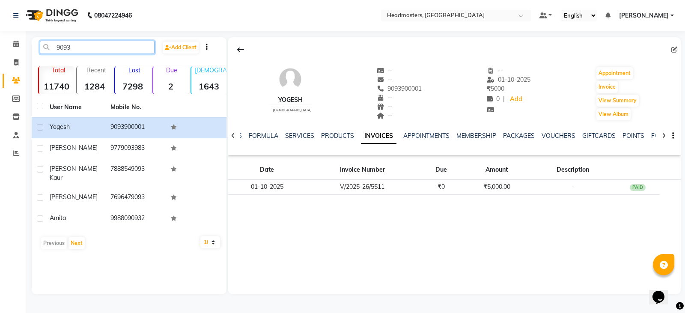
drag, startPoint x: 80, startPoint y: 44, endPoint x: 0, endPoint y: 48, distance: 80.1
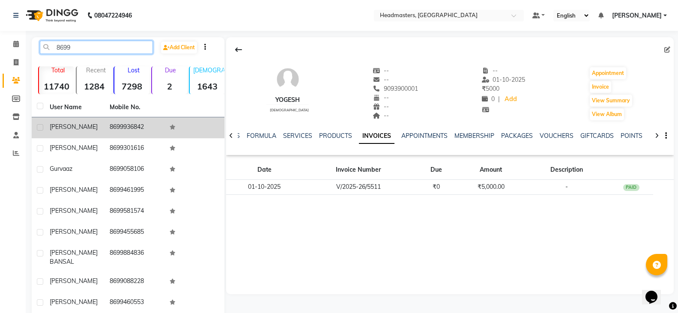
type input "8699"
click at [80, 134] on td "Puneet" at bounding box center [75, 127] width 60 height 21
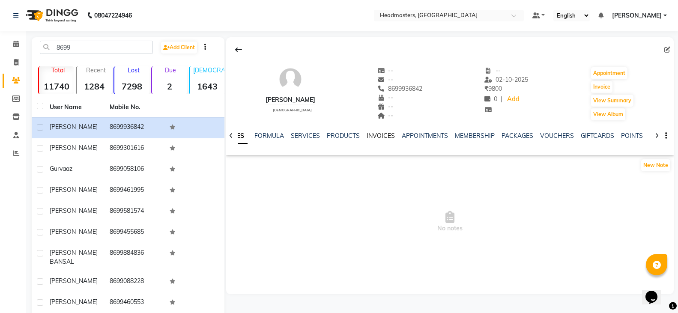
click at [378, 135] on link "INVOICES" at bounding box center [380, 136] width 28 height 8
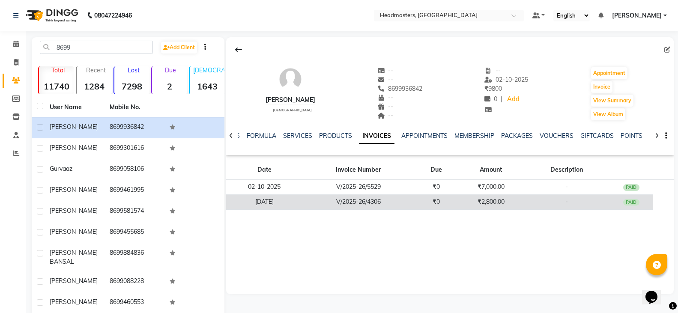
click at [454, 200] on td "₹0" at bounding box center [436, 201] width 44 height 15
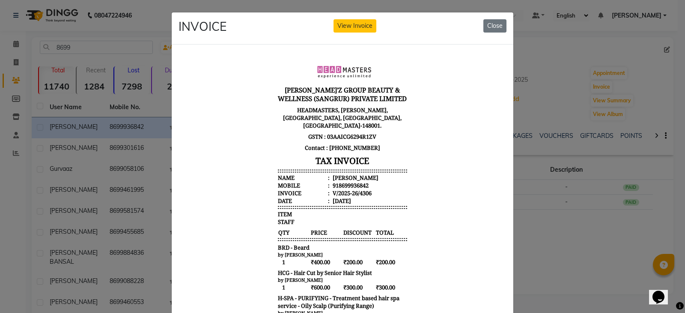
click at [543, 223] on ngb-modal-window "INVOICE View Invoice Close" at bounding box center [342, 156] width 685 height 313
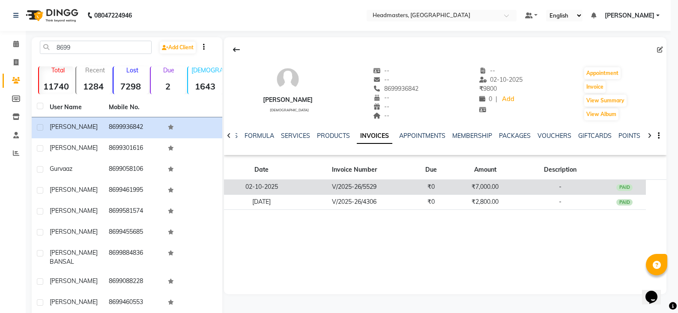
click at [476, 183] on td "₹7,000.00" at bounding box center [484, 187] width 65 height 15
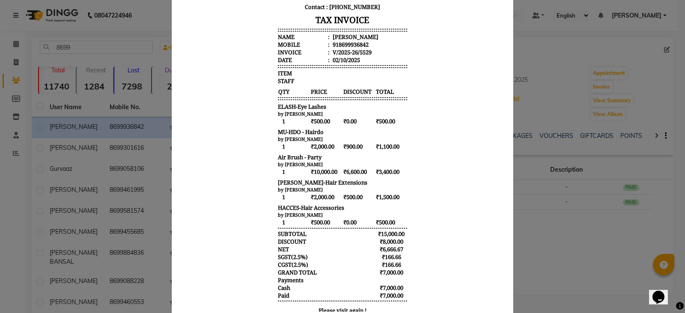
scroll to position [83, 0]
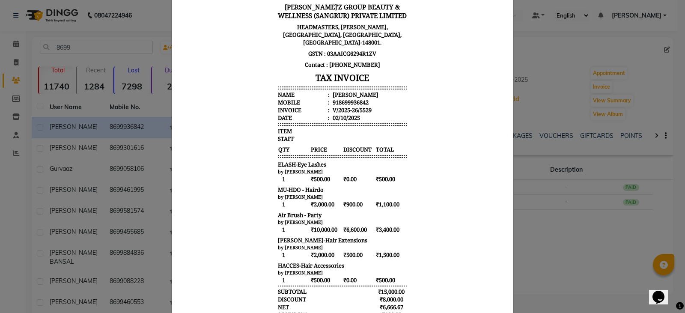
click at [544, 184] on ngb-modal-window "INVOICE View Invoice Close" at bounding box center [342, 156] width 685 height 313
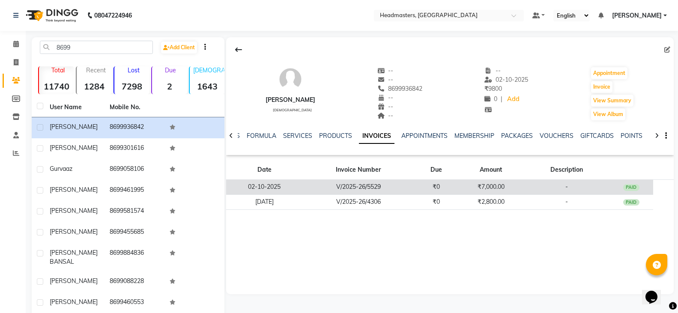
click at [482, 182] on td "₹7,000.00" at bounding box center [490, 187] width 65 height 15
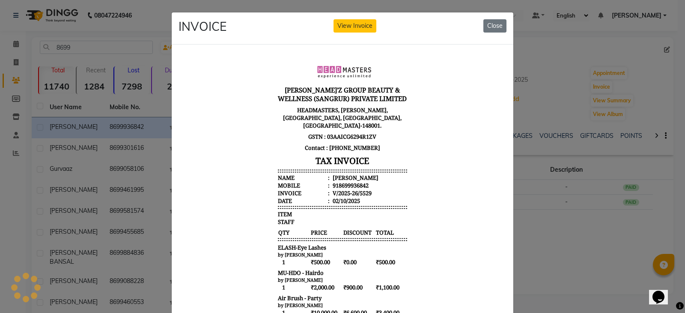
scroll to position [0, 0]
click at [557, 232] on ngb-modal-window "INVOICE View Invoice Close" at bounding box center [342, 156] width 685 height 313
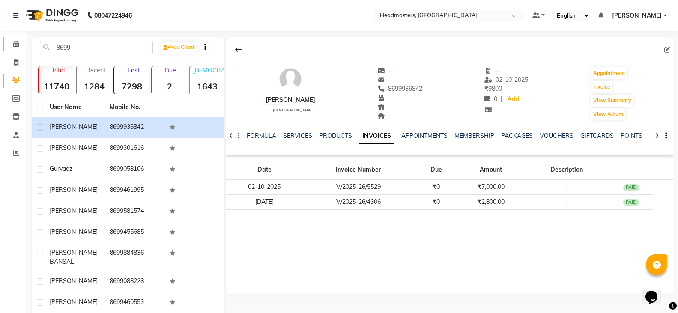
drag, startPoint x: 84, startPoint y: 39, endPoint x: 15, endPoint y: 45, distance: 69.6
click at [15, 45] on app-home "08047224946 Select Location × Headmasters, Sangrur Default Panel My Panel Engli…" at bounding box center [339, 185] width 678 height 371
drag, startPoint x: 92, startPoint y: 42, endPoint x: 0, endPoint y: 48, distance: 91.8
click at [0, 48] on app-home "08047224946 Select Location × Headmasters, Sangrur Default Panel My Panel Engli…" at bounding box center [339, 185] width 678 height 371
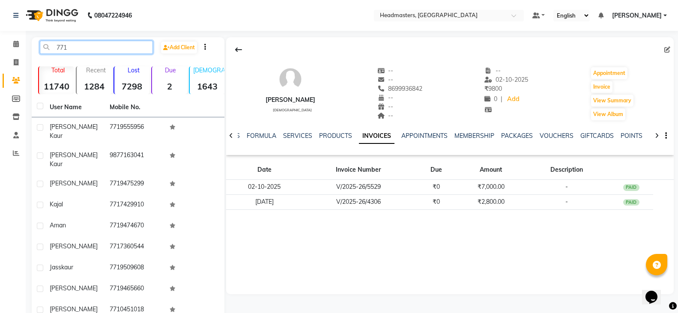
type input "771"
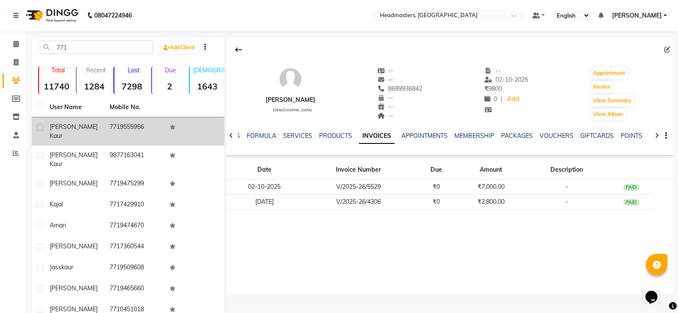
click at [63, 132] on span "kaur" at bounding box center [56, 136] width 13 height 8
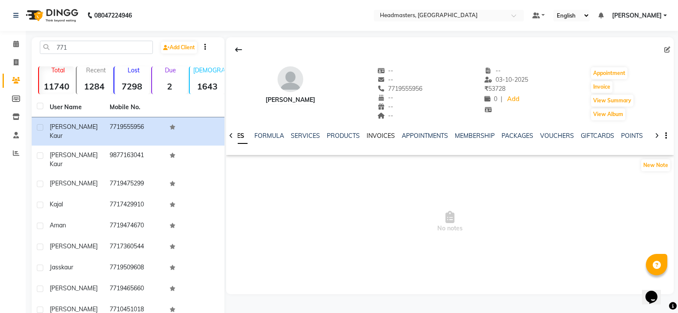
click at [369, 137] on link "INVOICES" at bounding box center [380, 136] width 28 height 8
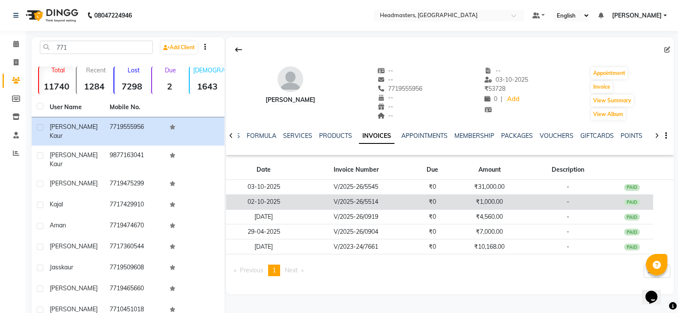
click at [449, 203] on td "₹0" at bounding box center [432, 201] width 43 height 15
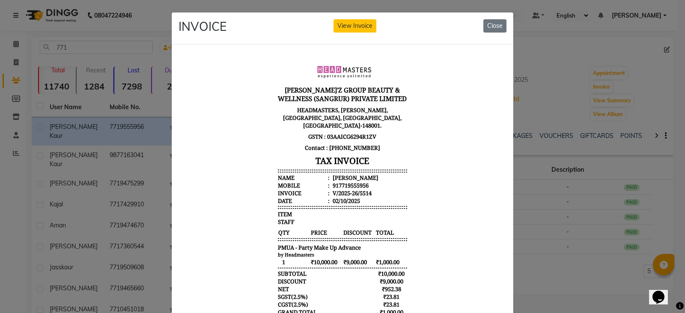
click at [557, 241] on ngb-modal-window "INVOICE View Invoice Close" at bounding box center [342, 156] width 685 height 313
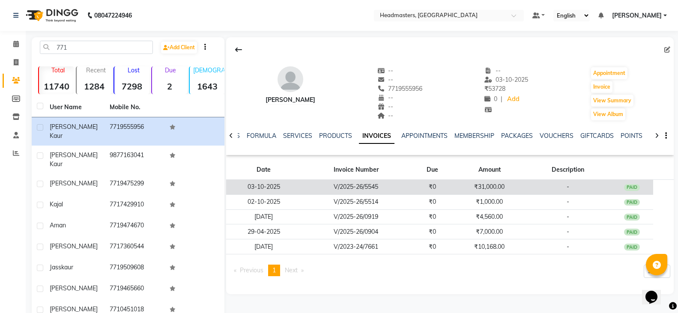
click at [484, 188] on td "₹31,000.00" at bounding box center [489, 187] width 71 height 15
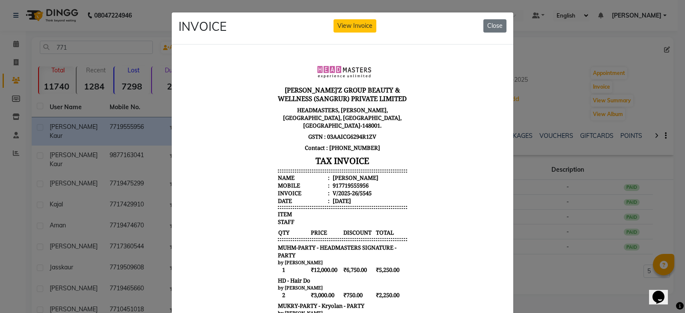
click at [580, 229] on ngb-modal-window "INVOICE View Invoice Close" at bounding box center [342, 156] width 685 height 313
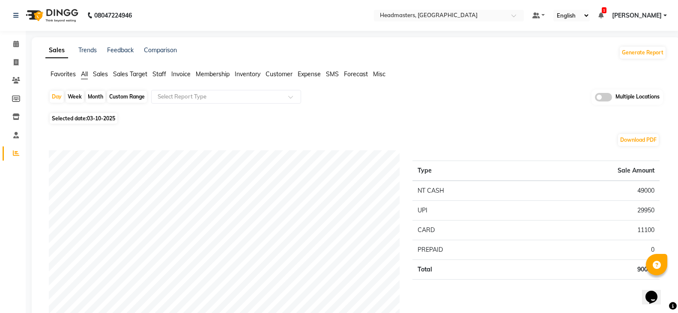
click at [62, 76] on span "Favorites" at bounding box center [63, 74] width 25 height 8
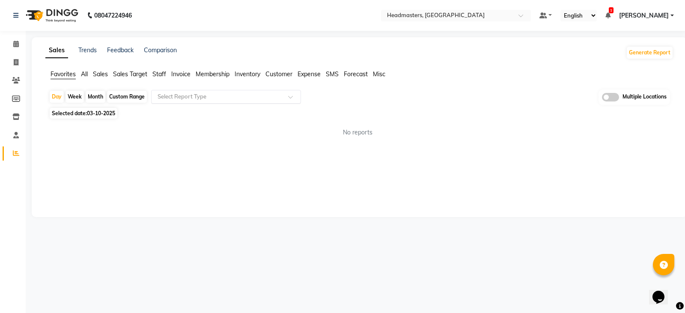
click at [194, 96] on input "text" at bounding box center [217, 96] width 123 height 9
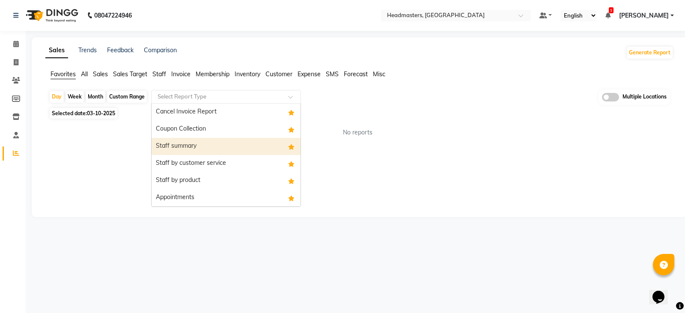
click at [189, 140] on div "Staff summary" at bounding box center [226, 146] width 149 height 17
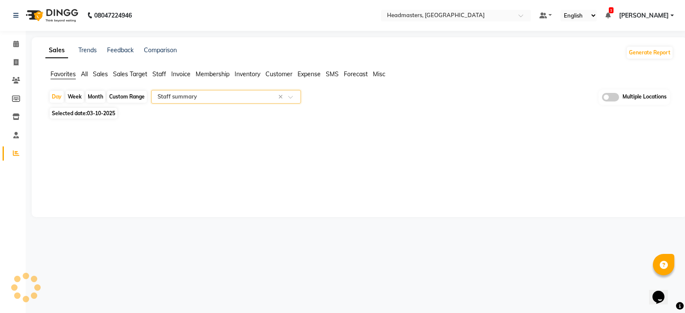
click at [108, 113] on span "03-10-2025" at bounding box center [101, 113] width 28 height 6
select select "10"
select select "2025"
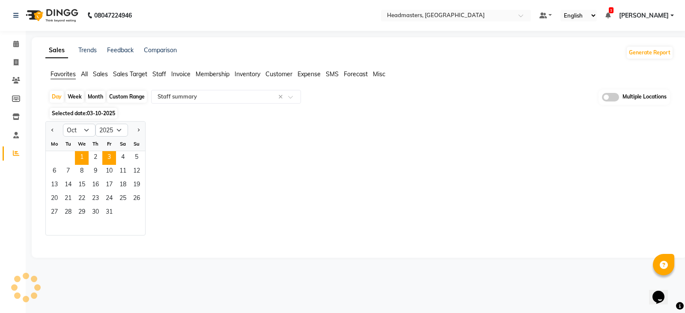
click at [82, 157] on span "1" at bounding box center [82, 158] width 14 height 14
select select "full_report"
select select "csv"
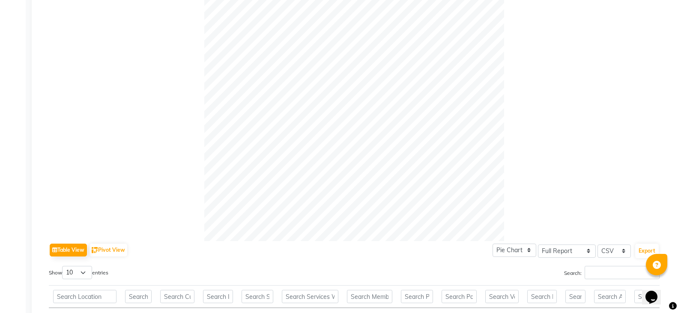
scroll to position [257, 0]
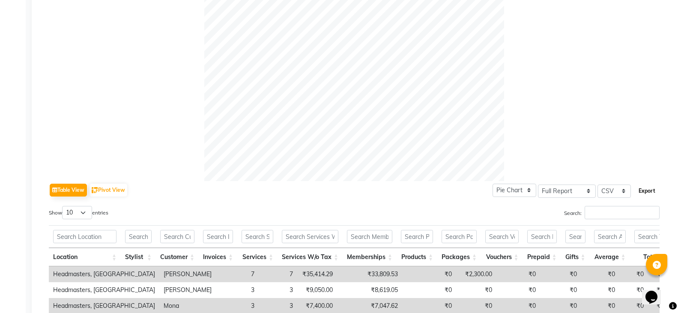
click at [646, 193] on button "Export" at bounding box center [647, 191] width 24 height 15
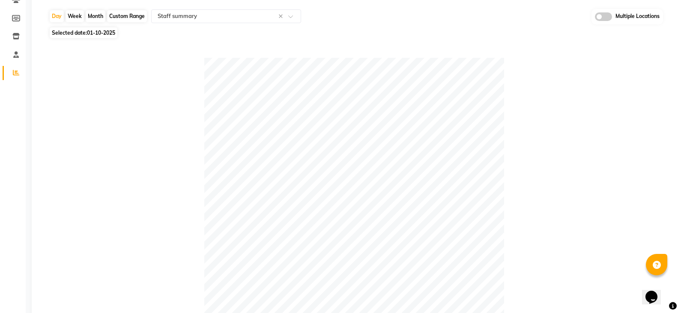
scroll to position [0, 0]
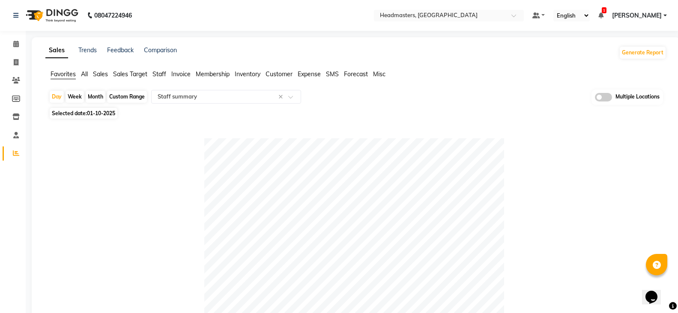
click at [95, 115] on span "01-10-2025" at bounding box center [101, 113] width 28 height 6
select select "10"
select select "2025"
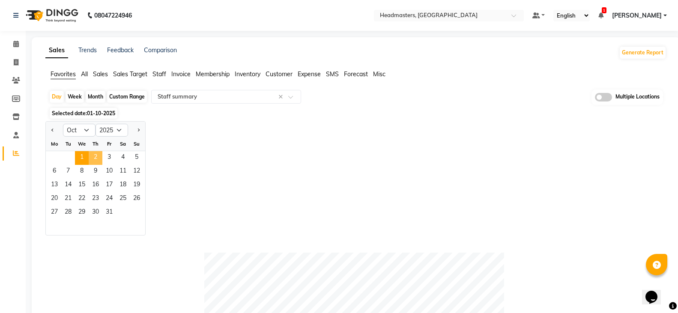
click at [101, 156] on span "2" at bounding box center [96, 158] width 14 height 14
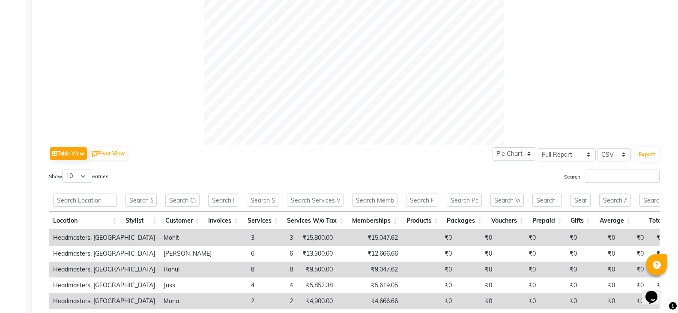
scroll to position [300, 0]
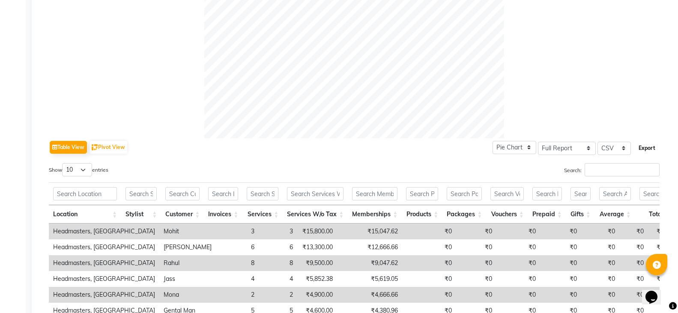
click at [657, 154] on button "Export" at bounding box center [647, 148] width 24 height 15
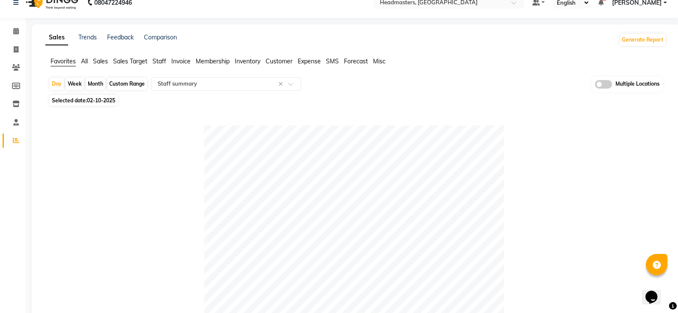
scroll to position [0, 0]
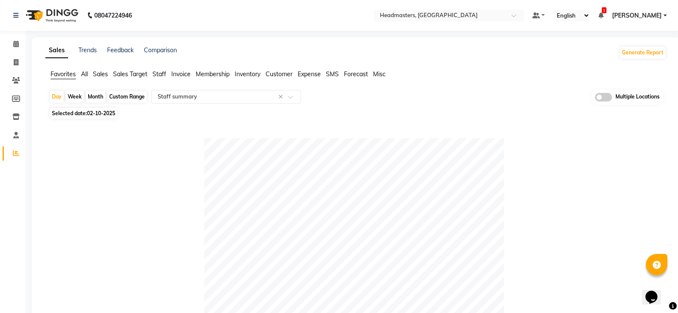
click at [96, 114] on span "02-10-2025" at bounding box center [101, 113] width 28 height 6
select select "10"
select select "2025"
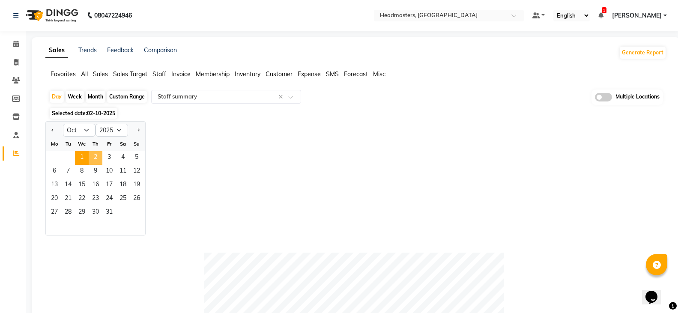
click at [81, 158] on span "1" at bounding box center [82, 158] width 14 height 14
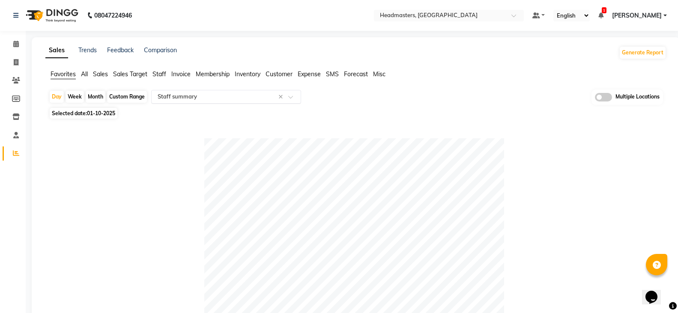
click at [215, 100] on input "text" at bounding box center [217, 96] width 123 height 9
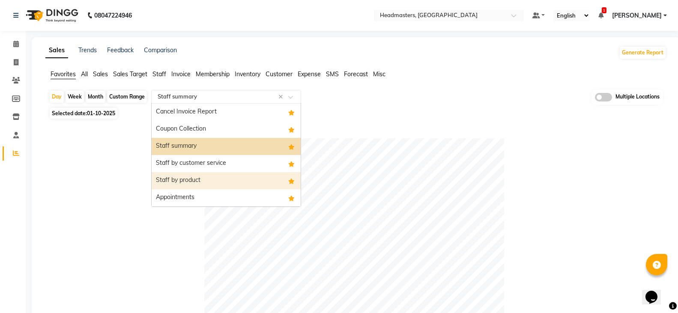
click at [203, 179] on div "Staff by product" at bounding box center [226, 180] width 149 height 17
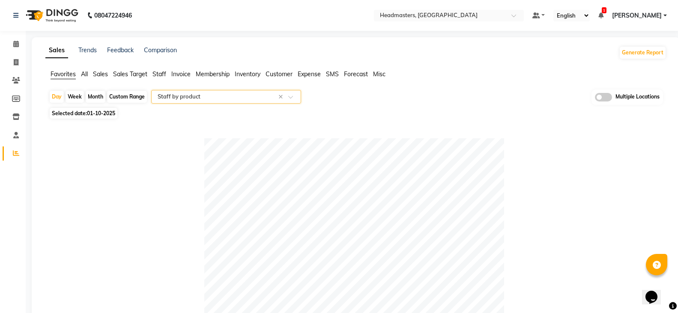
click at [245, 99] on input "text" at bounding box center [217, 96] width 123 height 9
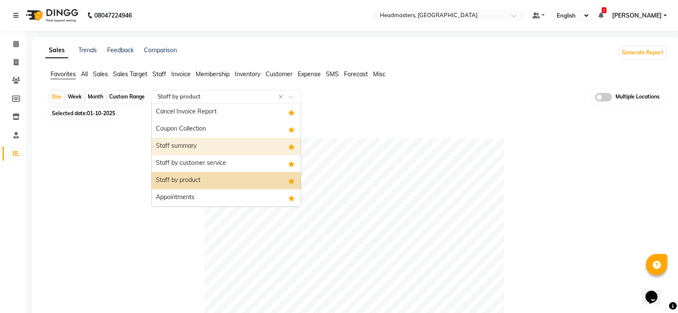
click at [238, 147] on div "Staff summary" at bounding box center [226, 146] width 149 height 17
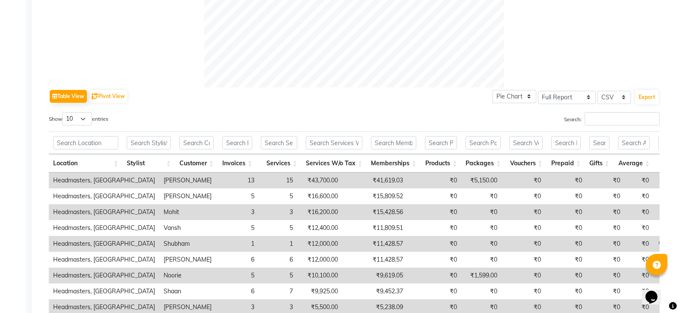
scroll to position [385, 0]
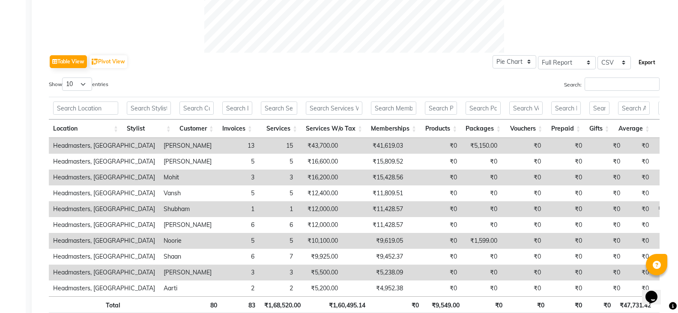
click at [649, 63] on button "Export" at bounding box center [647, 62] width 24 height 15
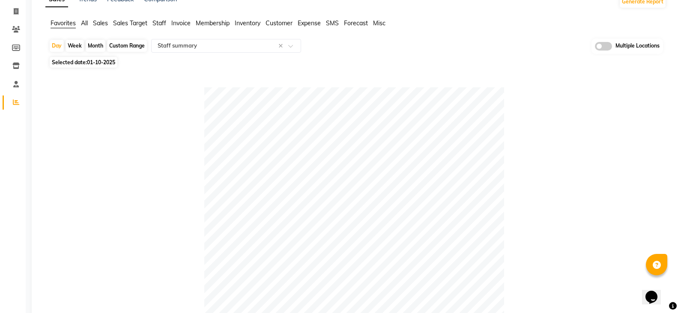
scroll to position [0, 0]
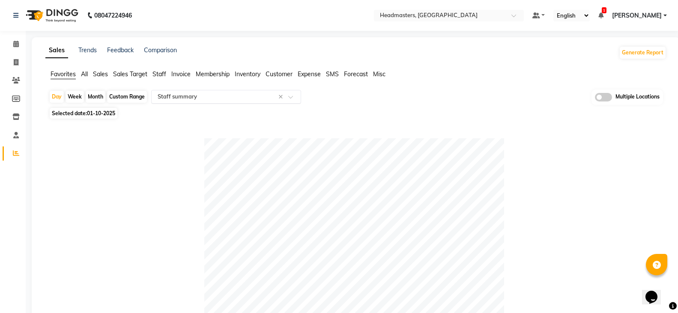
click at [205, 99] on input "text" at bounding box center [217, 96] width 123 height 9
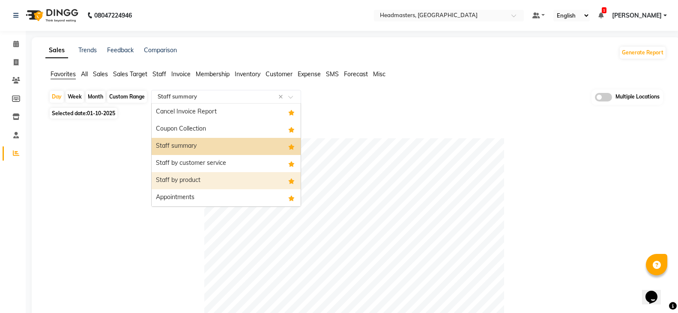
click at [202, 179] on div "Staff by product" at bounding box center [226, 180] width 149 height 17
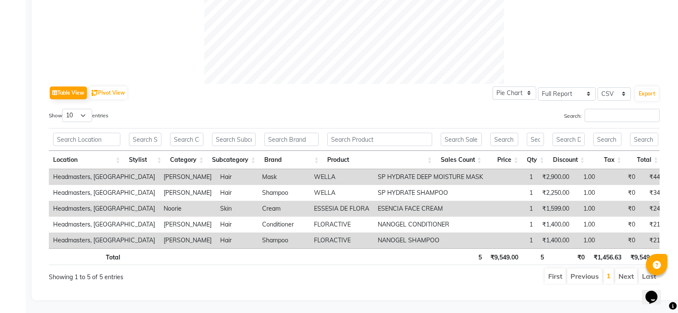
scroll to position [369, 0]
click at [160, 151] on th "Stylist" at bounding box center [145, 160] width 41 height 18
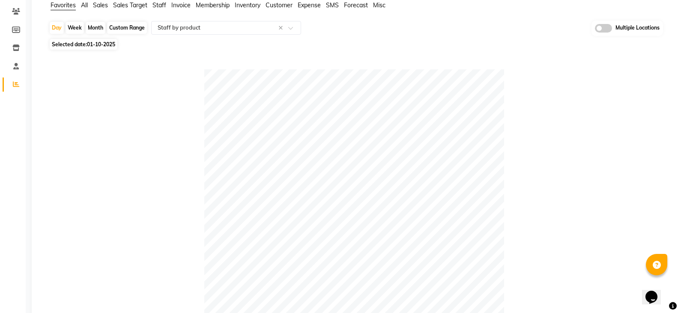
scroll to position [0, 0]
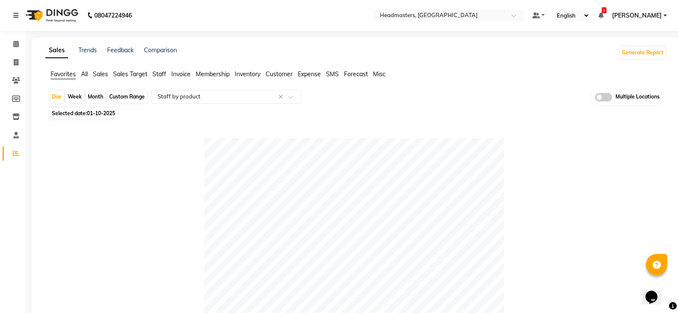
click at [105, 111] on span "01-10-2025" at bounding box center [101, 113] width 28 height 6
select select "10"
select select "2025"
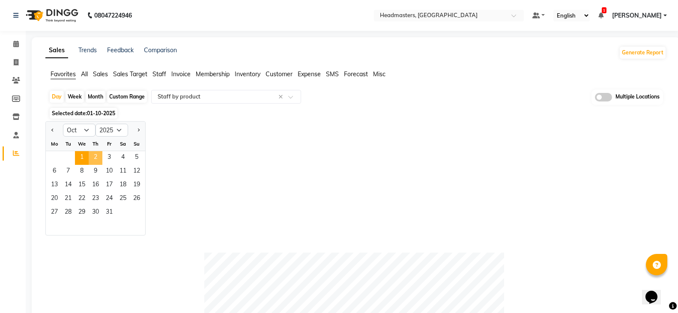
click at [96, 159] on span "2" at bounding box center [96, 158] width 14 height 14
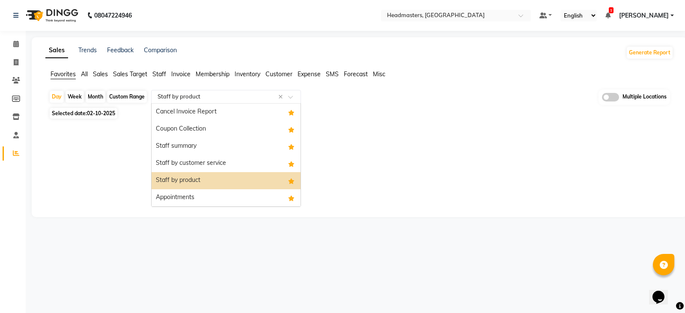
click at [220, 94] on input "text" at bounding box center [217, 96] width 123 height 9
click at [205, 139] on div "Staff summary" at bounding box center [226, 146] width 149 height 17
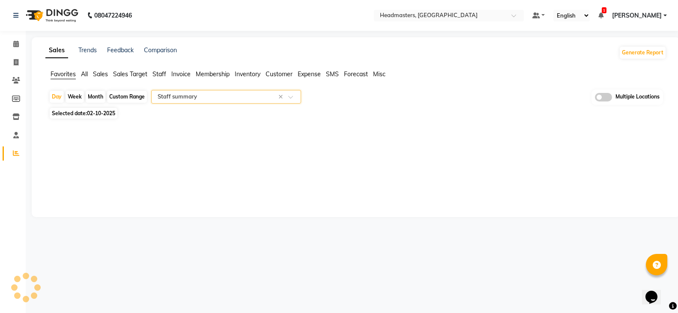
select select "full_report"
select select "csv"
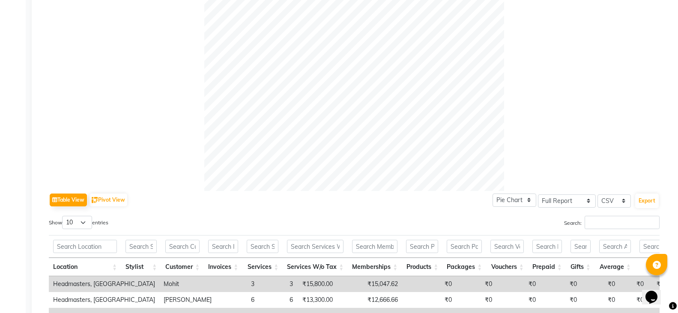
scroll to position [257, 0]
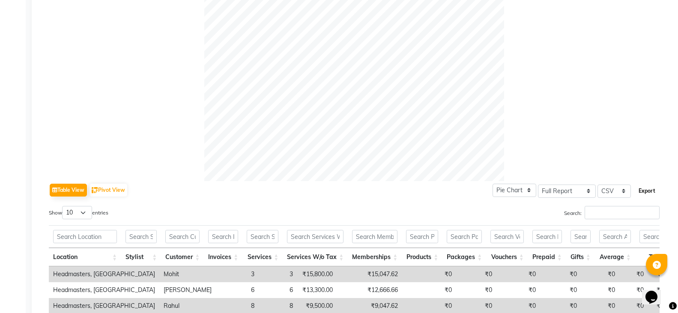
click at [645, 185] on button "Export" at bounding box center [647, 191] width 24 height 15
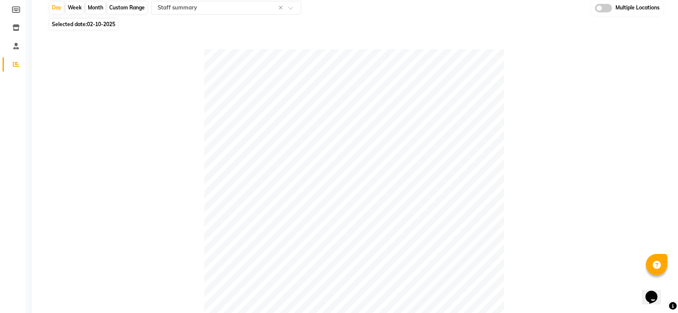
scroll to position [0, 0]
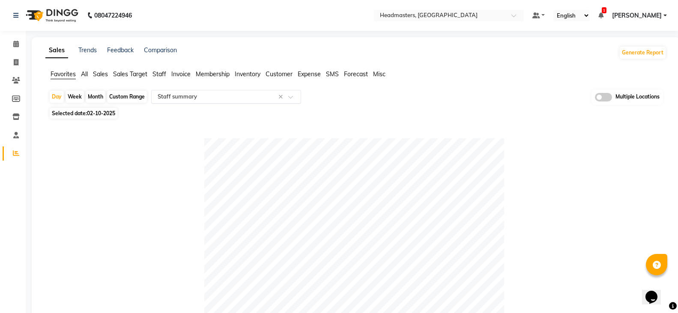
click at [211, 95] on input "text" at bounding box center [217, 96] width 123 height 9
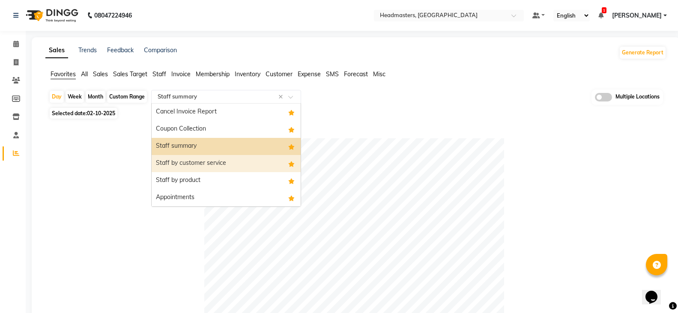
click at [204, 177] on div "Staff by product" at bounding box center [226, 180] width 149 height 17
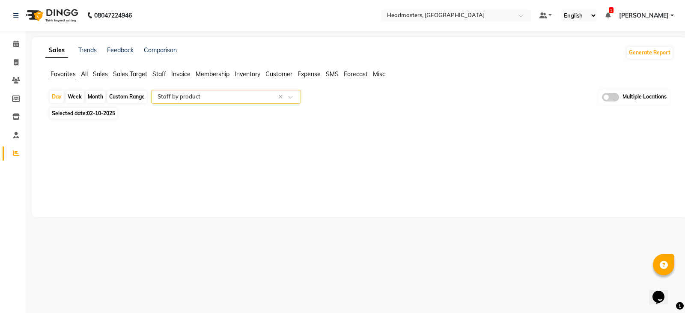
click at [223, 98] on input "text" at bounding box center [217, 96] width 123 height 9
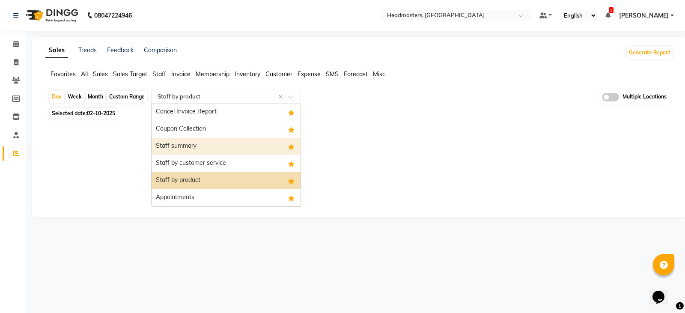
click at [219, 154] on div "Staff summary" at bounding box center [226, 146] width 149 height 17
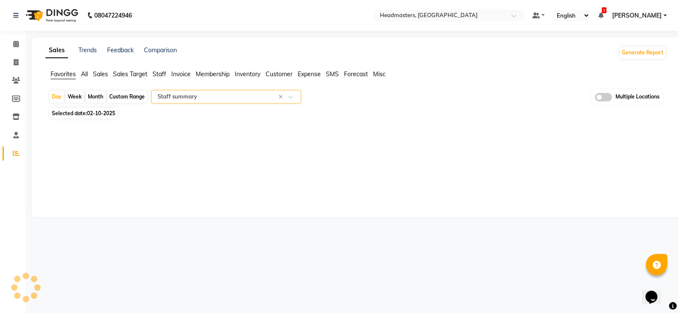
select select "full_report"
select select "csv"
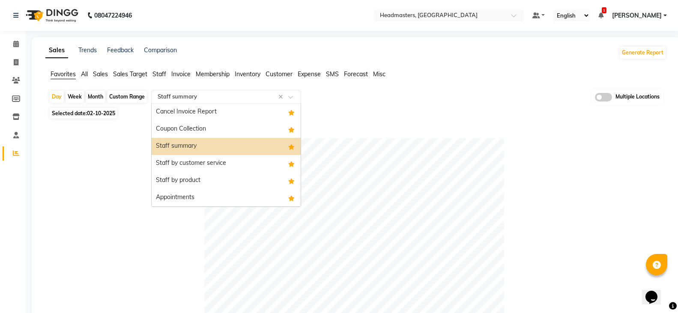
click at [220, 98] on input "text" at bounding box center [217, 96] width 123 height 9
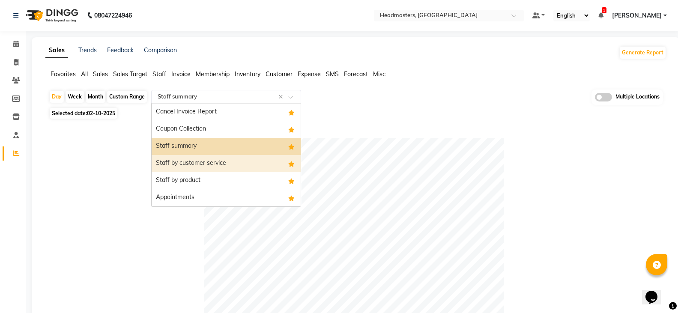
click at [229, 164] on div "Staff by customer service" at bounding box center [226, 163] width 149 height 17
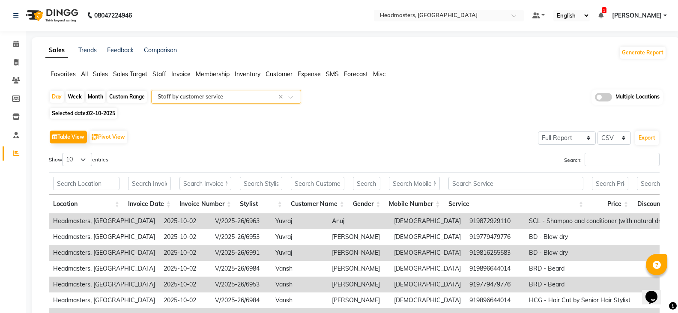
click at [110, 115] on span "02-10-2025" at bounding box center [101, 113] width 28 height 6
select select "10"
select select "2025"
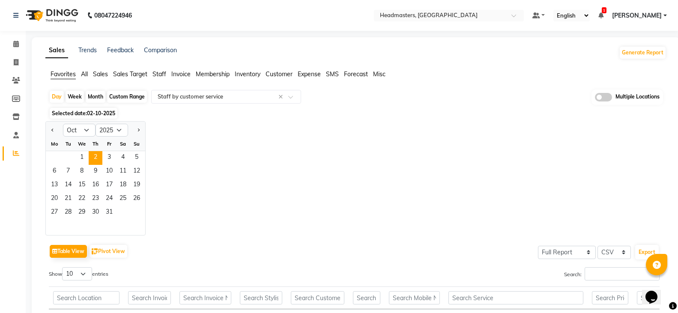
click at [139, 95] on div "Custom Range" at bounding box center [127, 97] width 40 height 12
select select "10"
select select "2025"
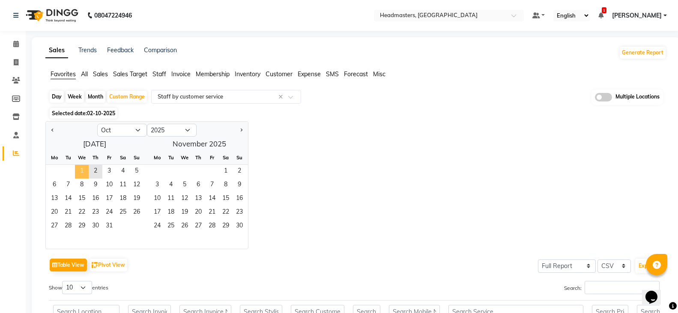
click at [86, 167] on span "1" at bounding box center [82, 172] width 14 height 14
click at [96, 169] on span "2" at bounding box center [96, 172] width 14 height 14
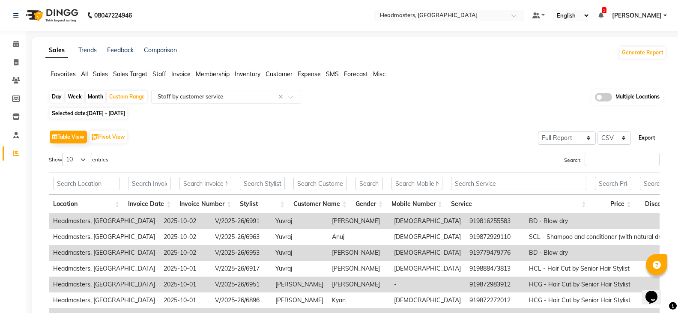
click at [642, 131] on button "Export" at bounding box center [647, 138] width 24 height 15
